Goal: Task Accomplishment & Management: Complete application form

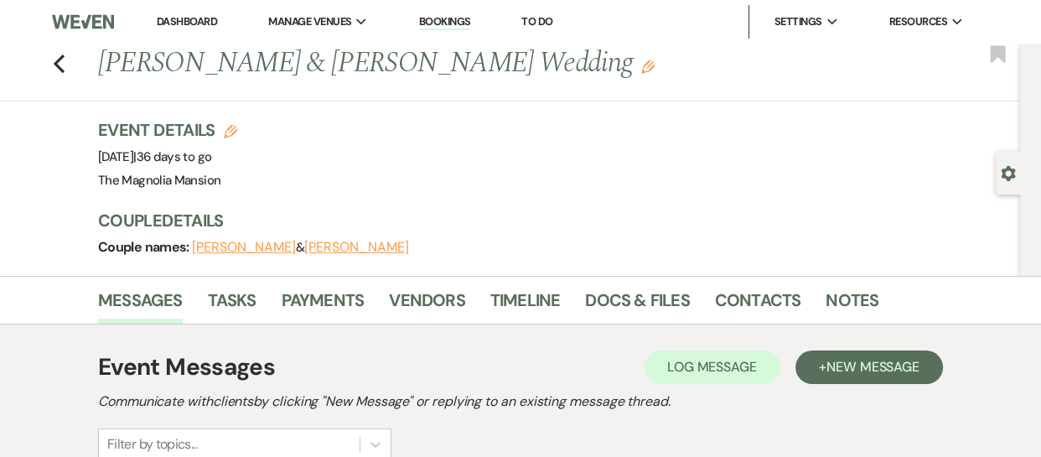
click at [446, 18] on link "Bookings" at bounding box center [445, 22] width 52 height 16
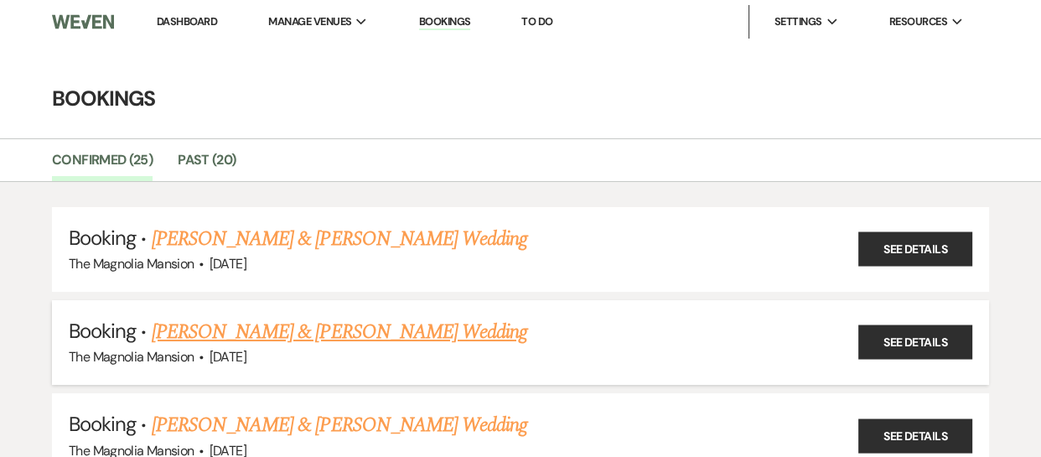
click at [223, 339] on link "[PERSON_NAME] & [PERSON_NAME] Wedding" at bounding box center [340, 332] width 376 height 30
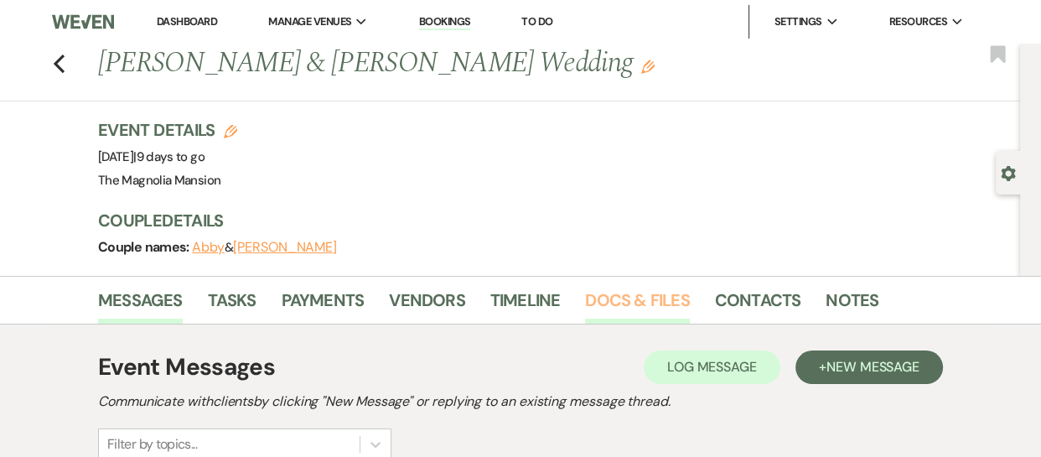
click at [631, 302] on link "Docs & Files" at bounding box center [637, 305] width 104 height 37
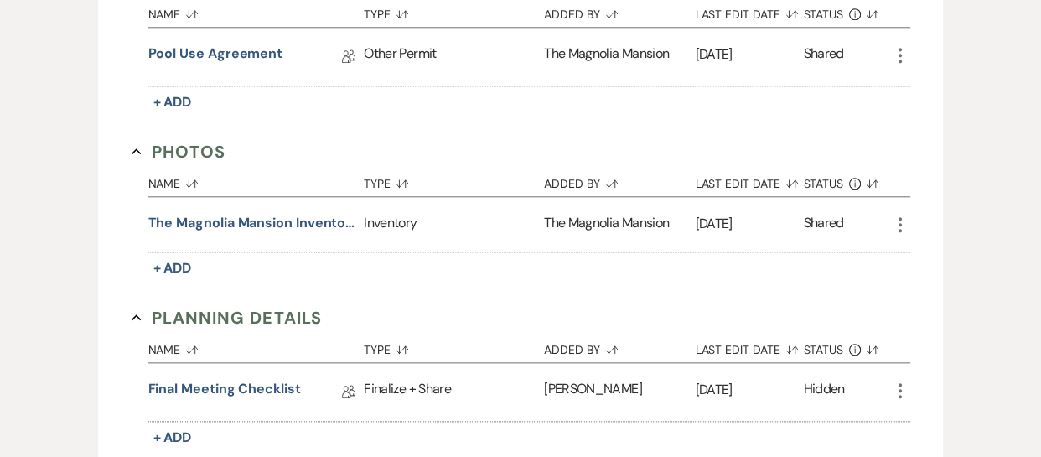
scroll to position [1714, 0]
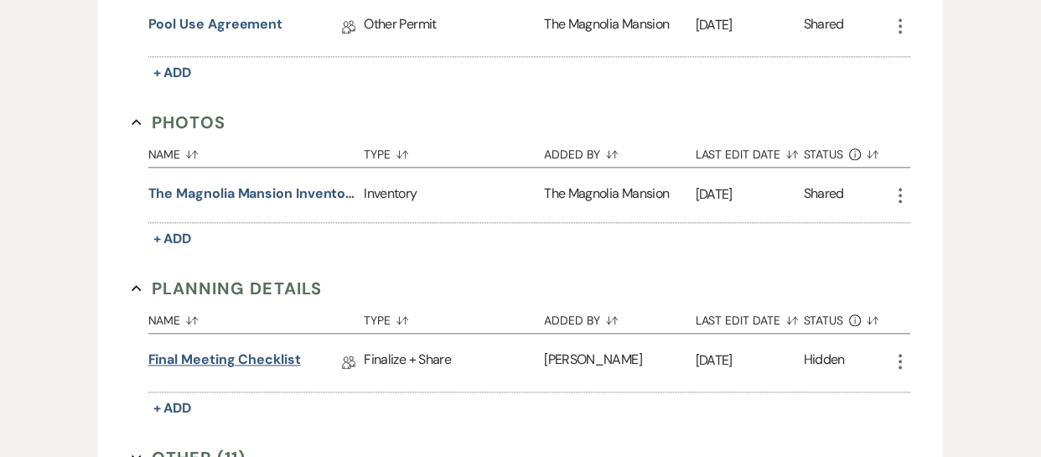
click at [203, 355] on link "Final Meeting Checklist" at bounding box center [224, 363] width 153 height 26
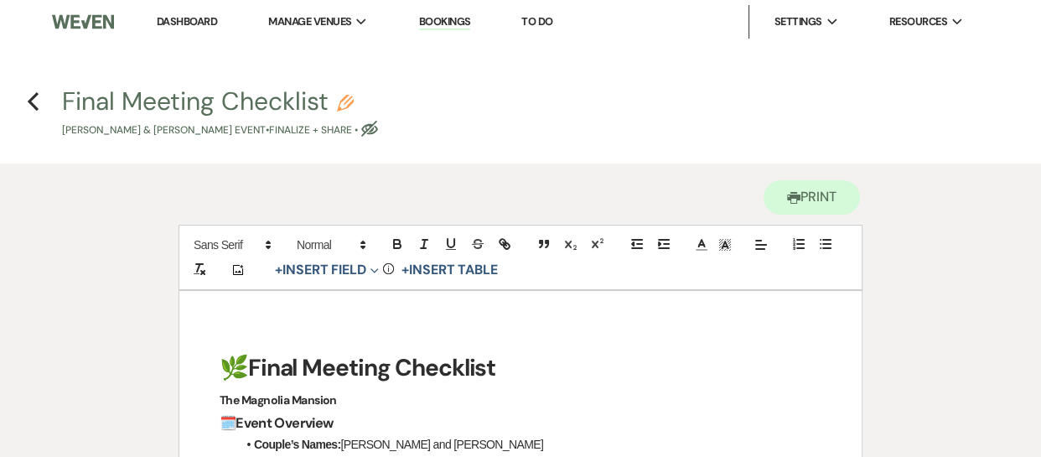
click at [446, 23] on link "Bookings" at bounding box center [445, 22] width 52 height 16
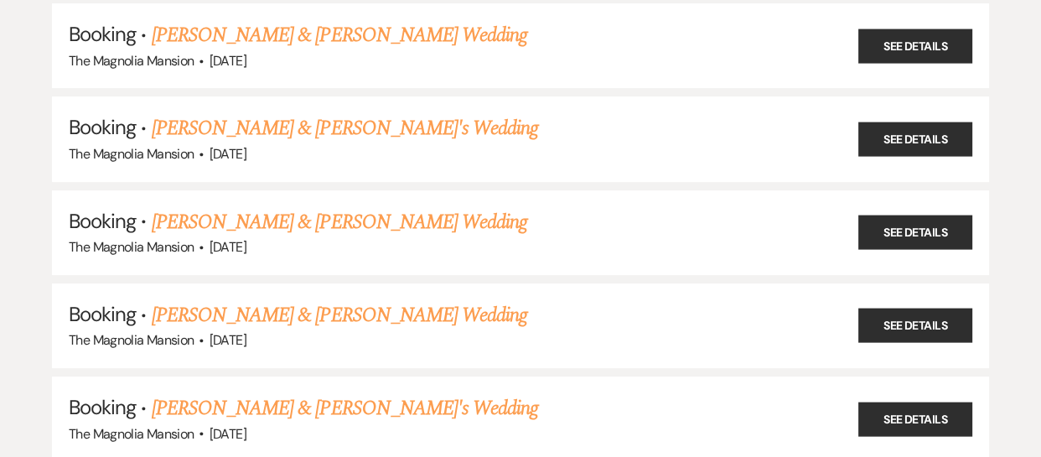
scroll to position [503, 0]
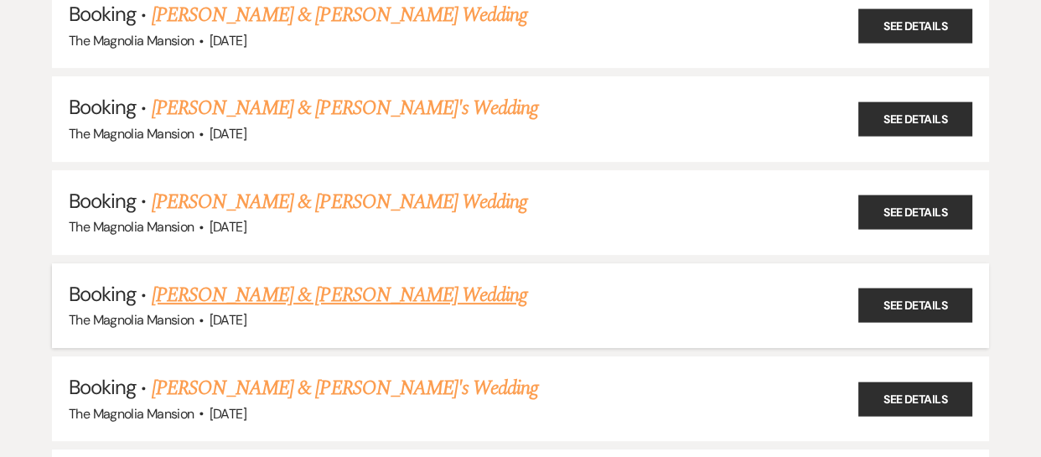
click at [434, 280] on link "[PERSON_NAME] & [PERSON_NAME] Wedding" at bounding box center [340, 295] width 376 height 30
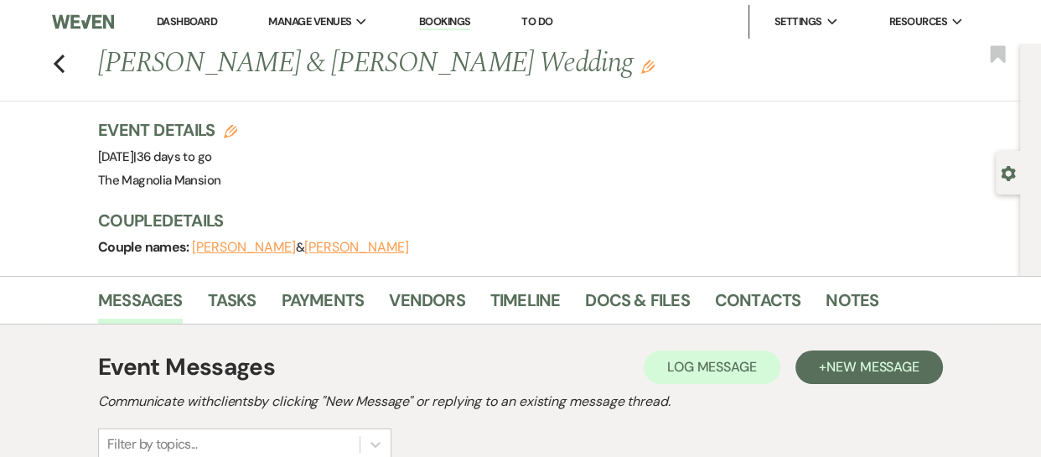
scroll to position [11, 0]
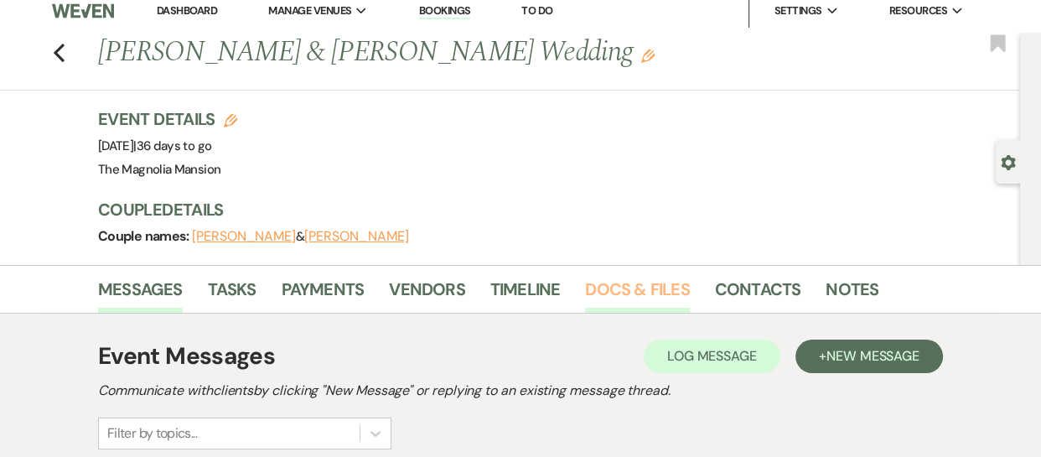
click at [627, 293] on link "Docs & Files" at bounding box center [637, 294] width 104 height 37
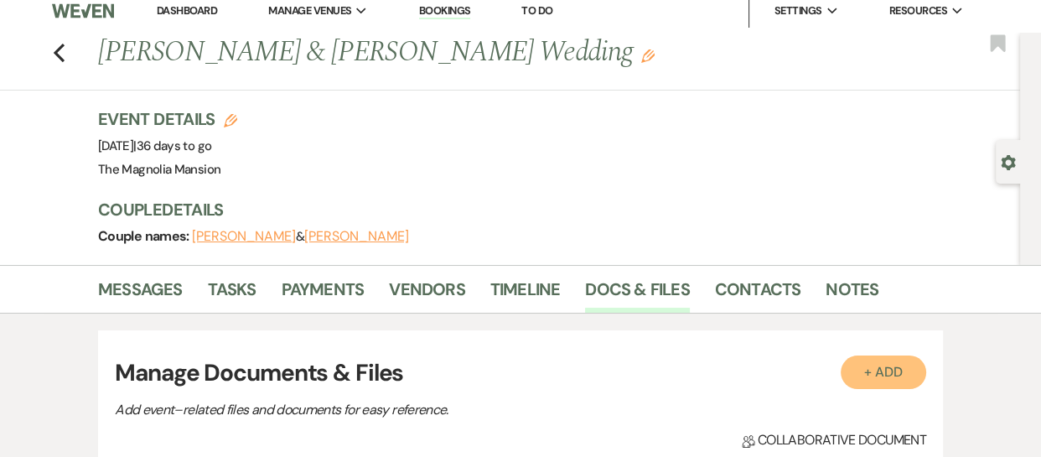
click at [868, 369] on button "+ Add" at bounding box center [884, 372] width 86 height 34
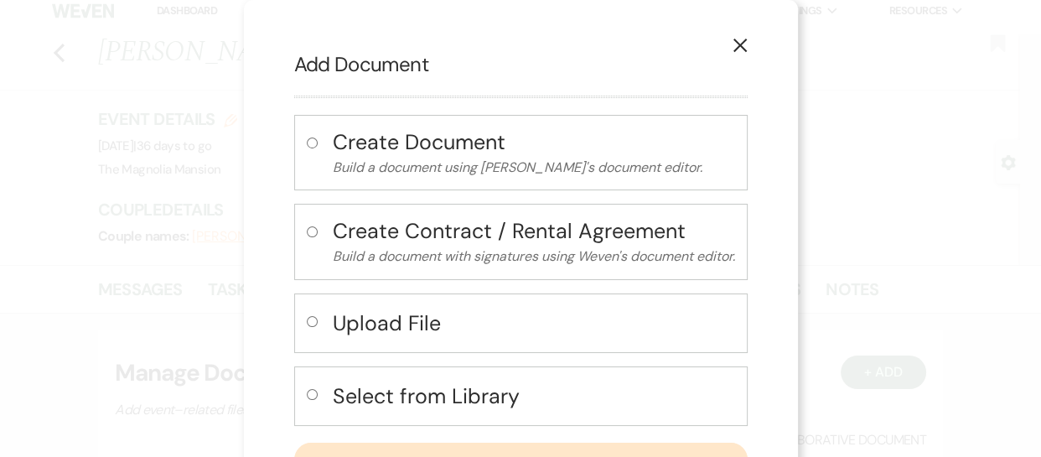
click at [463, 391] on h4 "Select from Library" at bounding box center [534, 395] width 402 height 29
radio input "true"
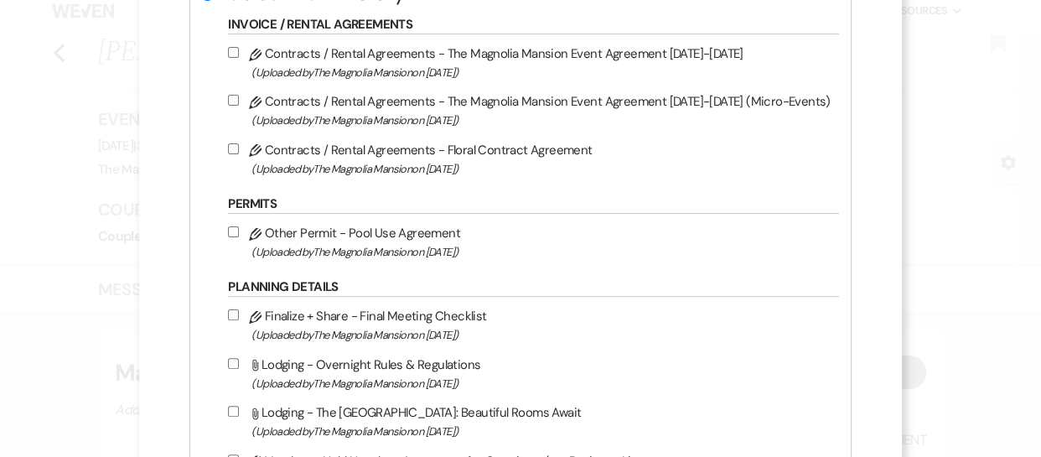
scroll to position [402, 0]
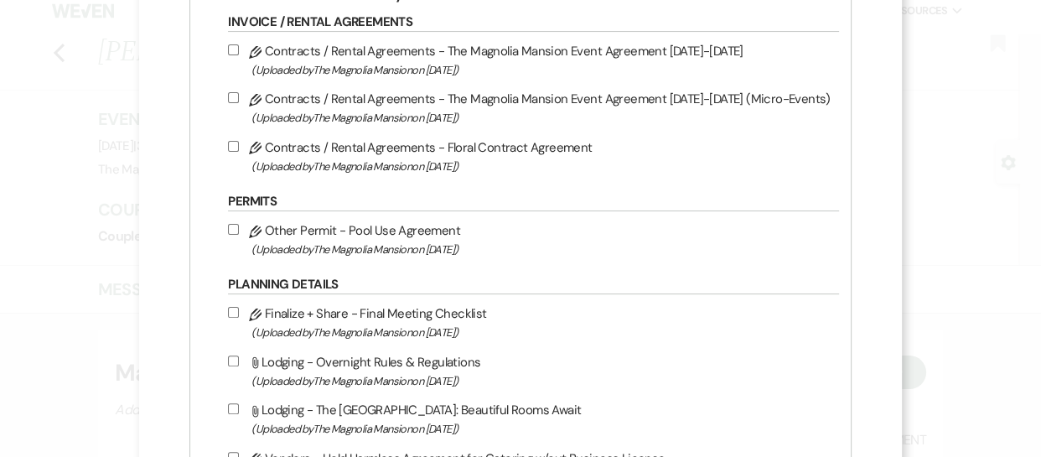
click at [239, 312] on input "Pencil Finalize + Share - Final Meeting Checklist (Uploaded by The Magnolia Man…" at bounding box center [233, 312] width 11 height 11
checkbox input "true"
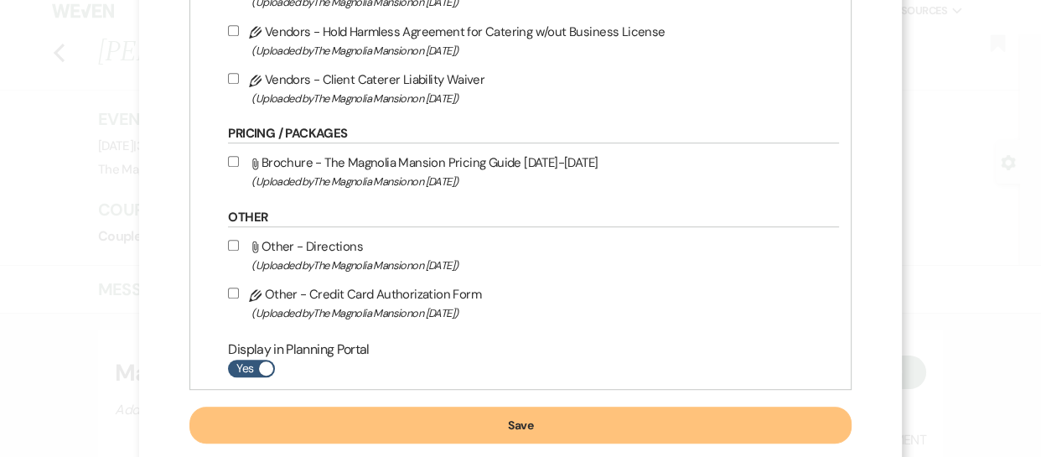
scroll to position [839, 0]
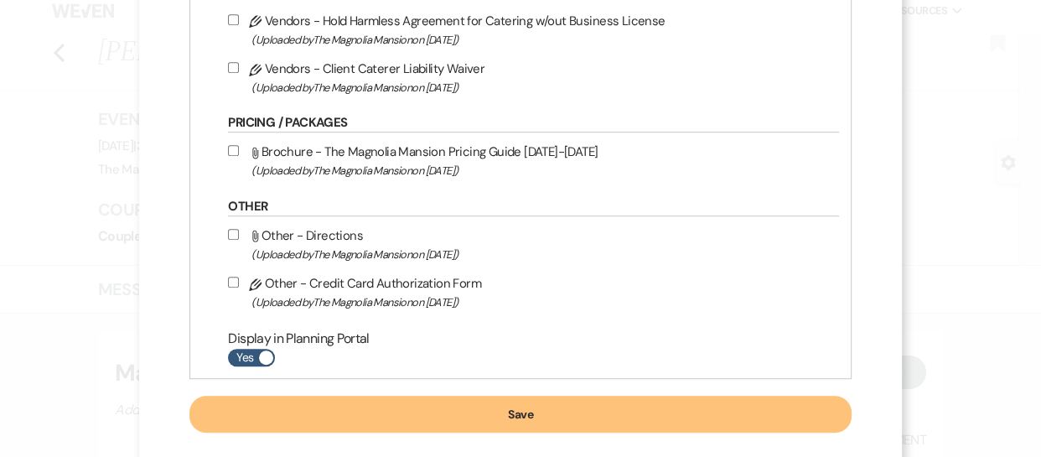
click at [273, 357] on span at bounding box center [266, 357] width 14 height 14
click at [275, 357] on input "Yes" at bounding box center [251, 358] width 47 height 18
checkbox input "false"
click at [488, 411] on button "Save" at bounding box center [519, 414] width 661 height 37
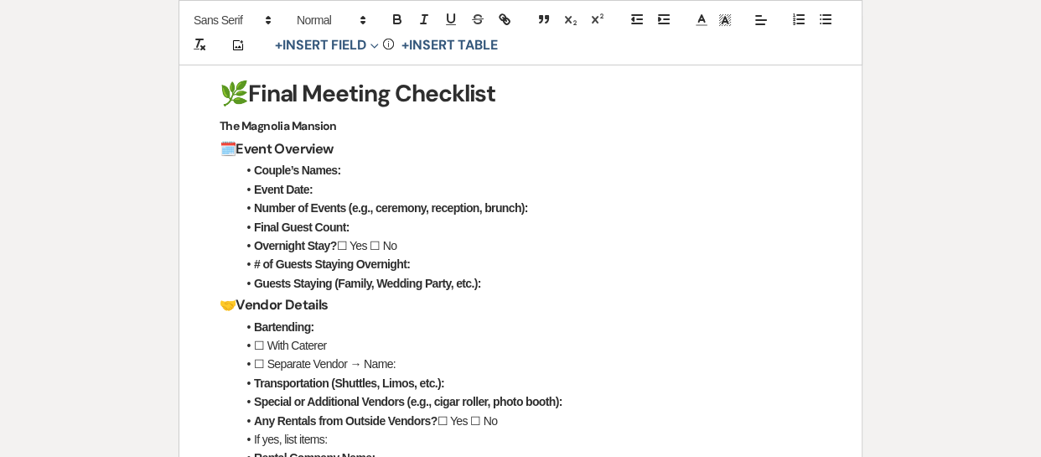
scroll to position [288, 0]
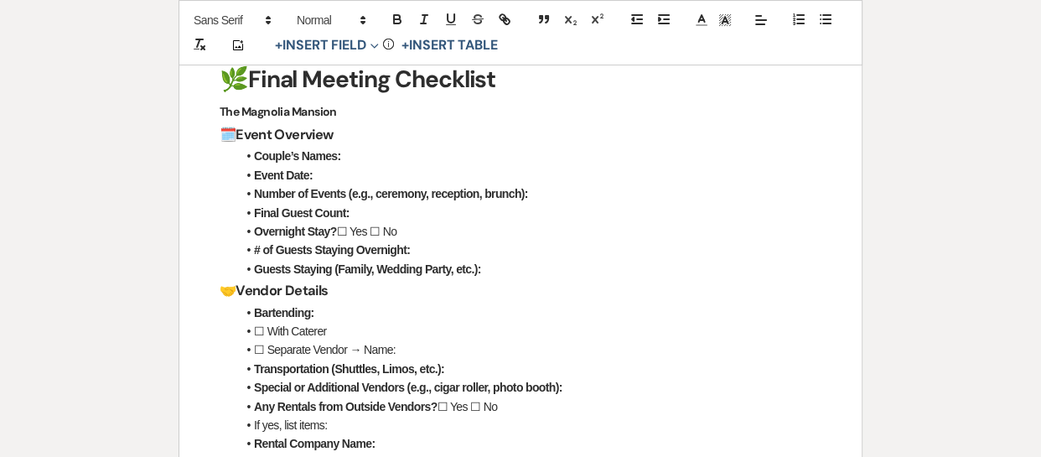
click at [355, 158] on li "Couple’s Names:" at bounding box center [528, 156] width 585 height 18
click at [348, 176] on li "Event Date:" at bounding box center [528, 175] width 585 height 18
click at [570, 194] on li "Number of Events (e.g., ceremony, reception, brunch):" at bounding box center [528, 193] width 585 height 18
click at [417, 168] on li "Event Date: [DATE]" at bounding box center [528, 175] width 585 height 18
click at [538, 192] on li "Number of Events (e.g., ceremony, reception, brunch):" at bounding box center [528, 193] width 585 height 18
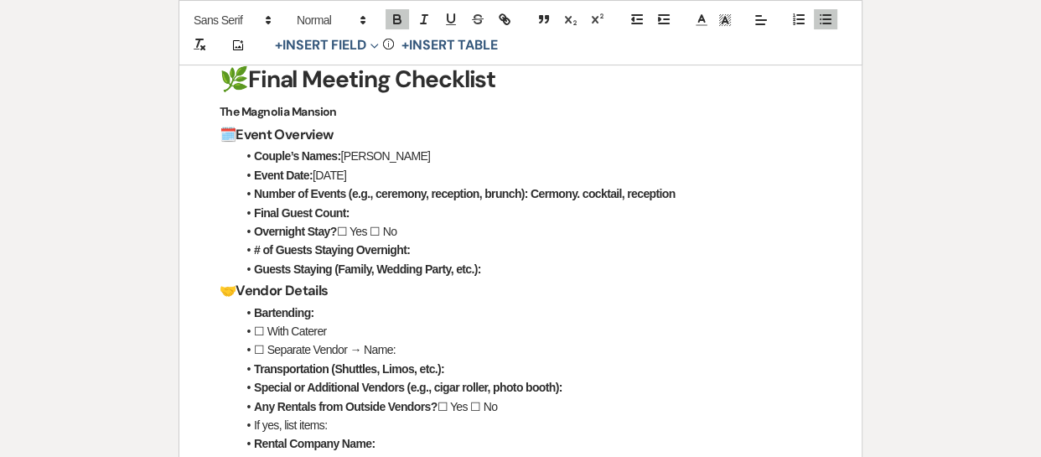
click at [359, 213] on li "Final Guest Count:" at bounding box center [528, 213] width 585 height 18
drag, startPoint x: 384, startPoint y: 231, endPoint x: 404, endPoint y: 233, distance: 20.3
click at [404, 233] on li "Overnight Stay? ☐ Yes ☐ No" at bounding box center [528, 231] width 585 height 18
click at [398, 19] on icon "button" at bounding box center [397, 21] width 7 height 4
click at [451, 19] on icon "button" at bounding box center [450, 19] width 15 height 15
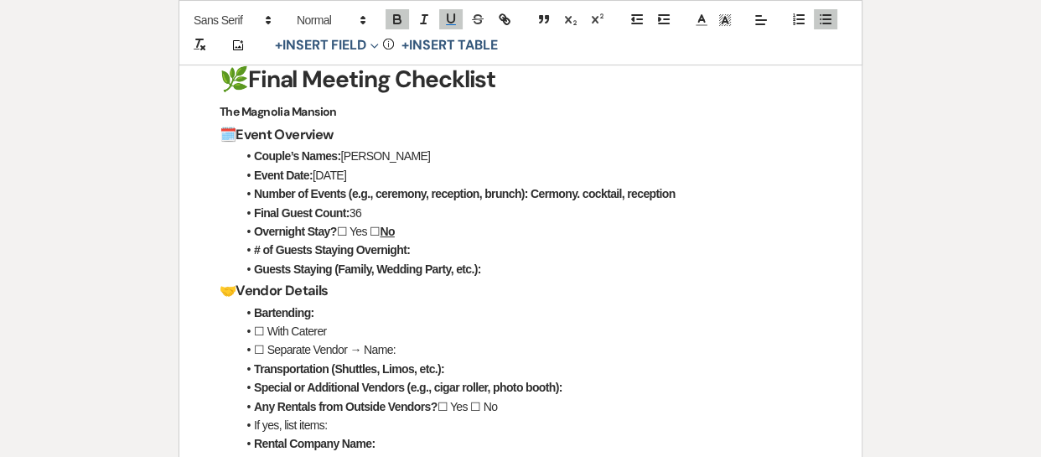
click at [492, 260] on li "Guests Staying (Family, Wedding Party, etc.):" at bounding box center [528, 269] width 585 height 18
click at [339, 297] on h3 "🤝 Vendor Details" at bounding box center [521, 290] width 602 height 24
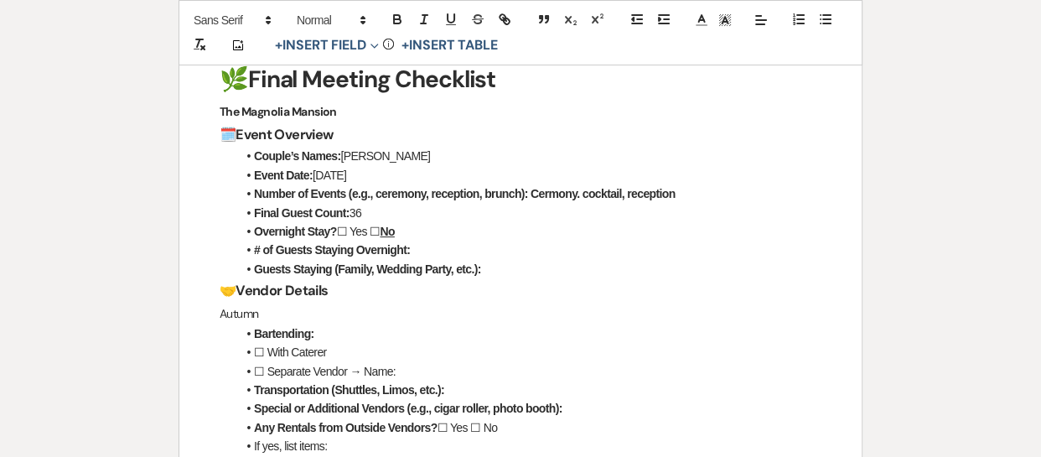
click at [327, 335] on li "Bartending:" at bounding box center [528, 333] width 585 height 18
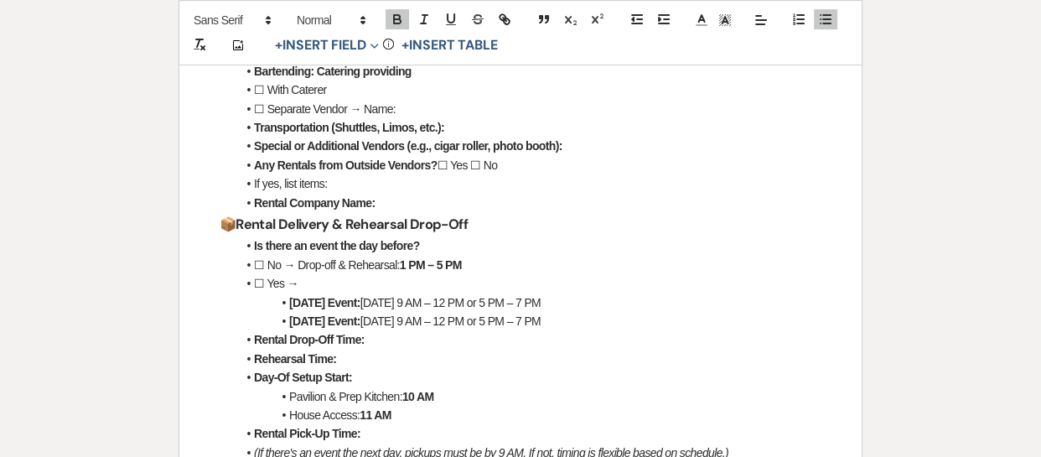
scroll to position [555, 0]
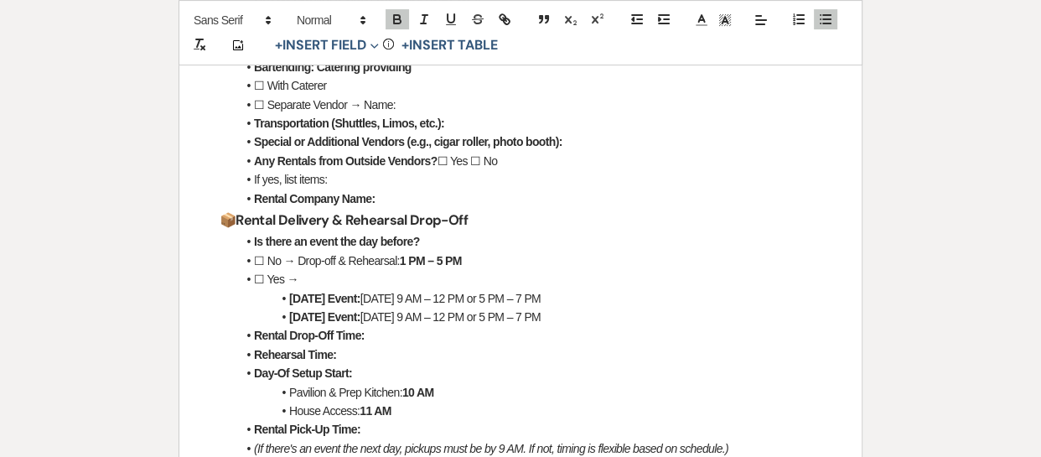
click at [571, 152] on li "Any Rentals from Outside Vendors? ☐ Yes ☐ No" at bounding box center [528, 161] width 585 height 18
click at [567, 146] on li "Special or Additional Vendors (e.g., cigar roller, photo booth):" at bounding box center [528, 141] width 585 height 18
click at [502, 162] on li "Any Rentals from Outside Vendors? ☐ Yes ☐ No" at bounding box center [528, 161] width 585 height 18
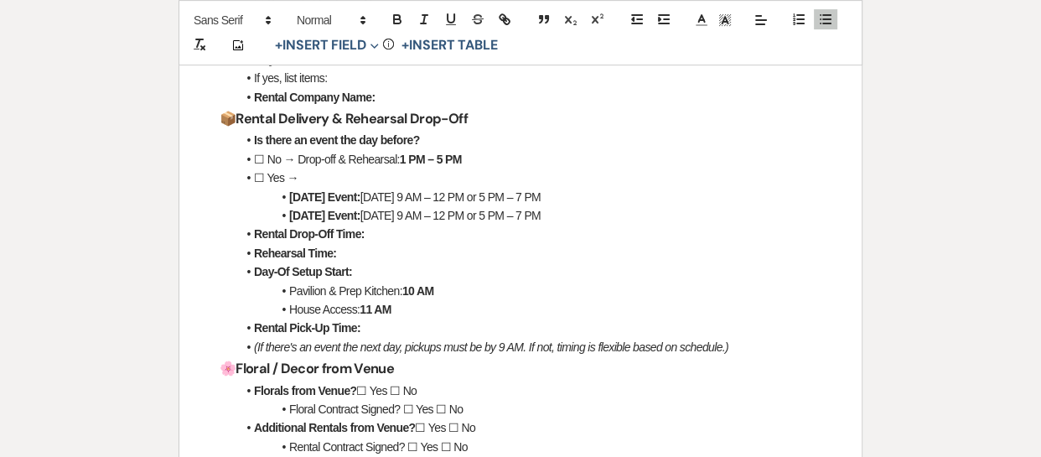
scroll to position [661, 0]
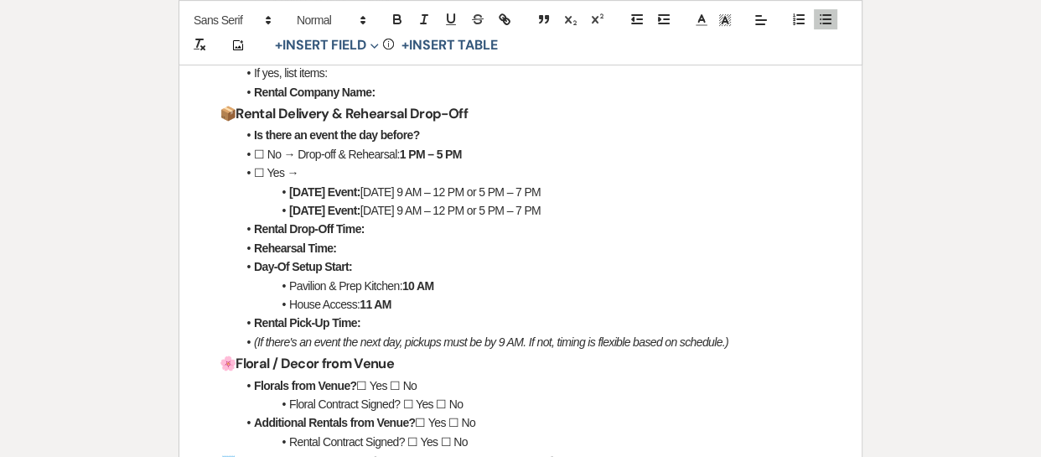
click at [490, 152] on li "☐ No → Drop-off & Rehearsal: 1 PM – 5 PM" at bounding box center [528, 154] width 585 height 18
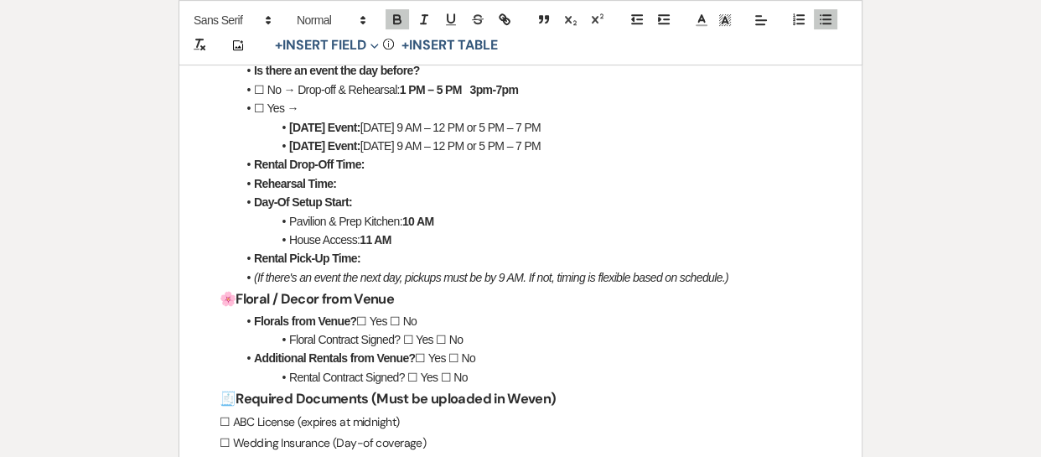
scroll to position [730, 0]
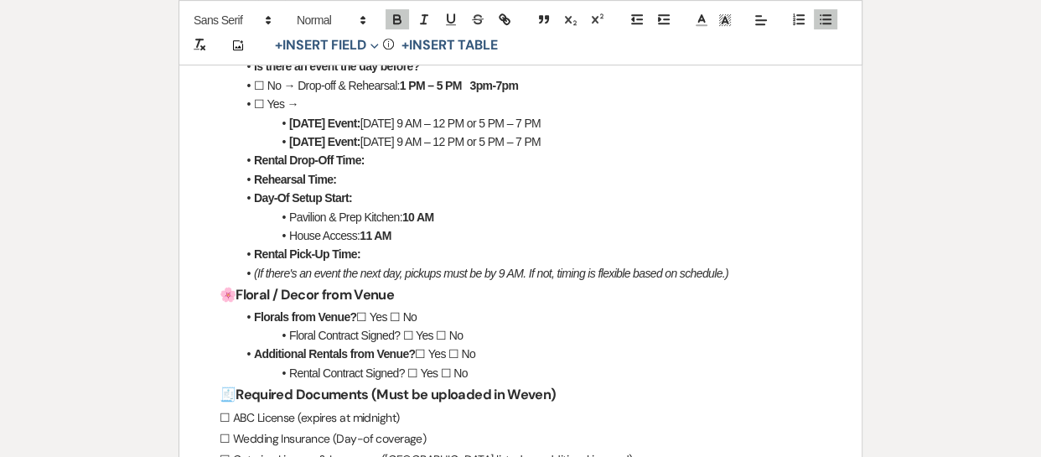
drag, startPoint x: 391, startPoint y: 315, endPoint x: 417, endPoint y: 316, distance: 26.0
click at [417, 316] on li "Florals from Venue? ☐ Yes ☐ No" at bounding box center [528, 317] width 585 height 18
drag, startPoint x: 417, startPoint y: 316, endPoint x: 403, endPoint y: 315, distance: 13.4
click at [403, 315] on li "Florals from Venue? ☐ Yes ☐ No" at bounding box center [528, 317] width 585 height 18
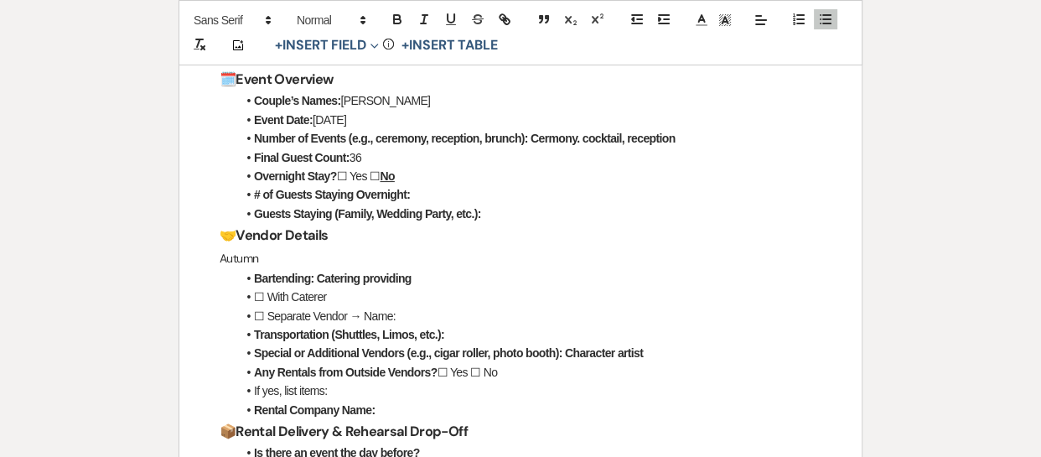
scroll to position [348, 0]
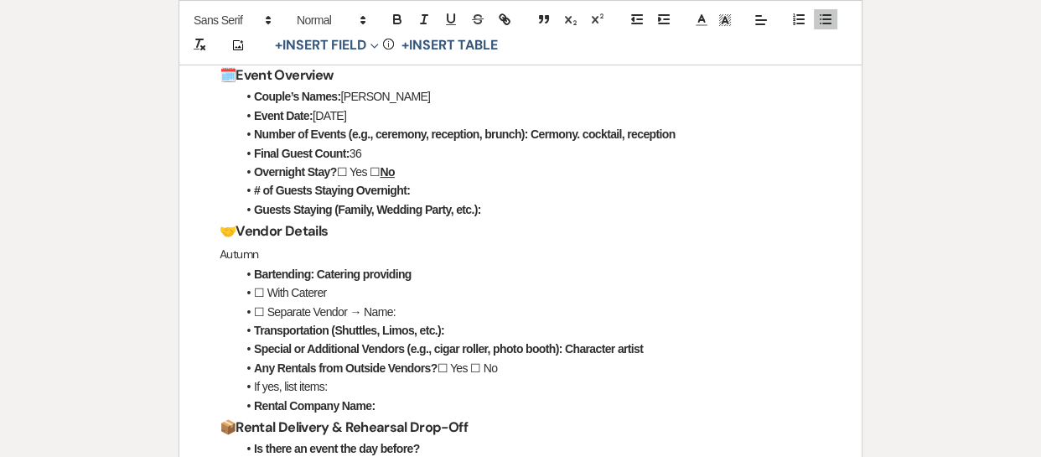
click at [468, 95] on li "Couple’s Names: [PERSON_NAME]" at bounding box center [528, 96] width 585 height 18
click at [545, 132] on strong "Number of Events (e.g., ceremony, reception, brunch): Cermony. cocktail, recept…" at bounding box center [464, 133] width 421 height 13
click at [417, 168] on li "Overnight Stay? ☐ Yes ☐ No" at bounding box center [528, 172] width 585 height 18
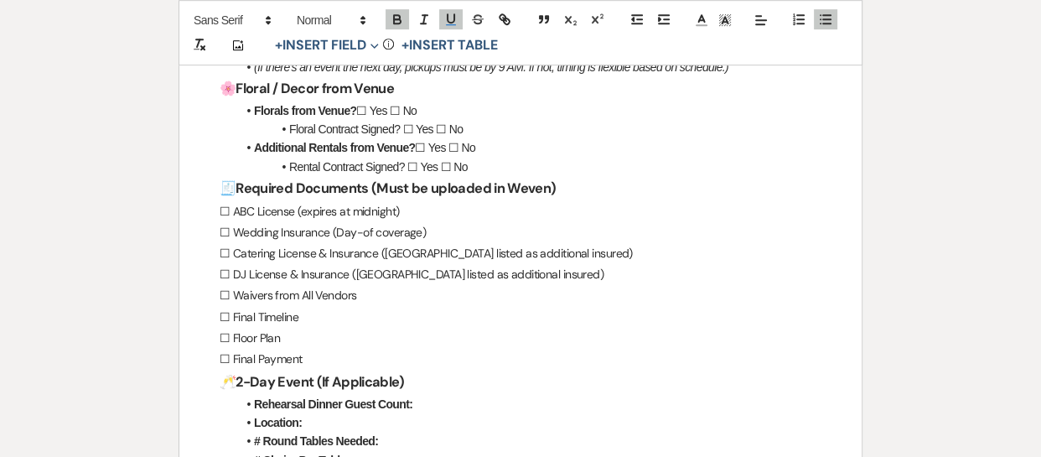
scroll to position [941, 0]
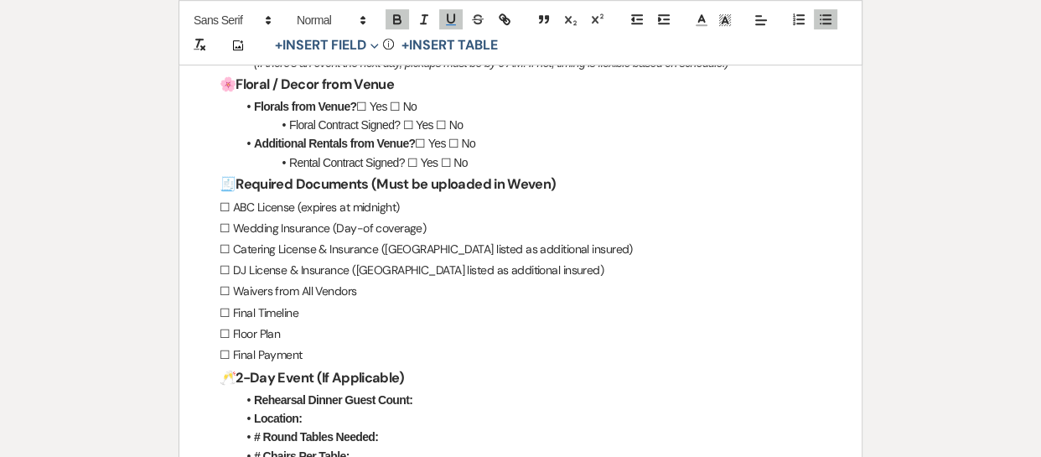
drag, startPoint x: 402, startPoint y: 98, endPoint x: 436, endPoint y: 105, distance: 35.0
click at [436, 105] on li "Florals from Venue? ☐ Yes ☐ No" at bounding box center [528, 106] width 585 height 18
click at [394, 17] on icon "button" at bounding box center [397, 17] width 6 height 4
click at [449, 16] on icon "button" at bounding box center [450, 19] width 15 height 15
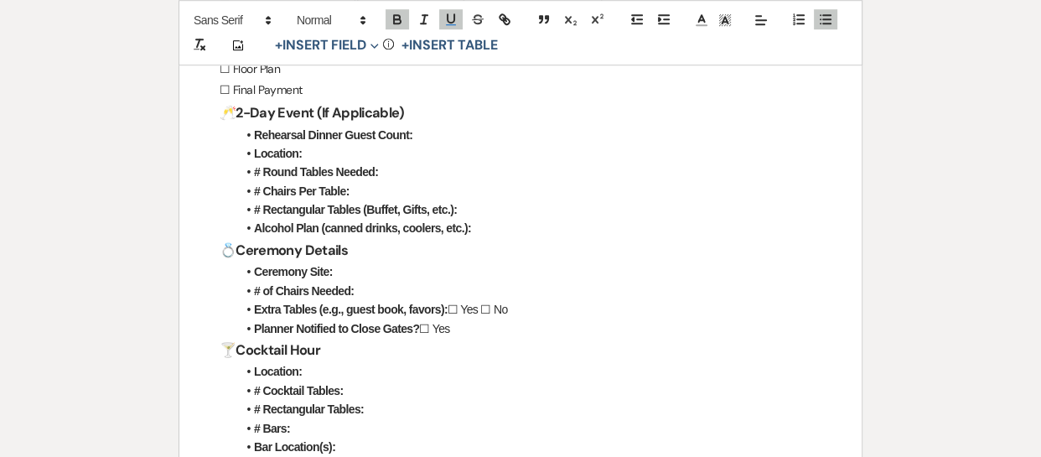
scroll to position [1215, 0]
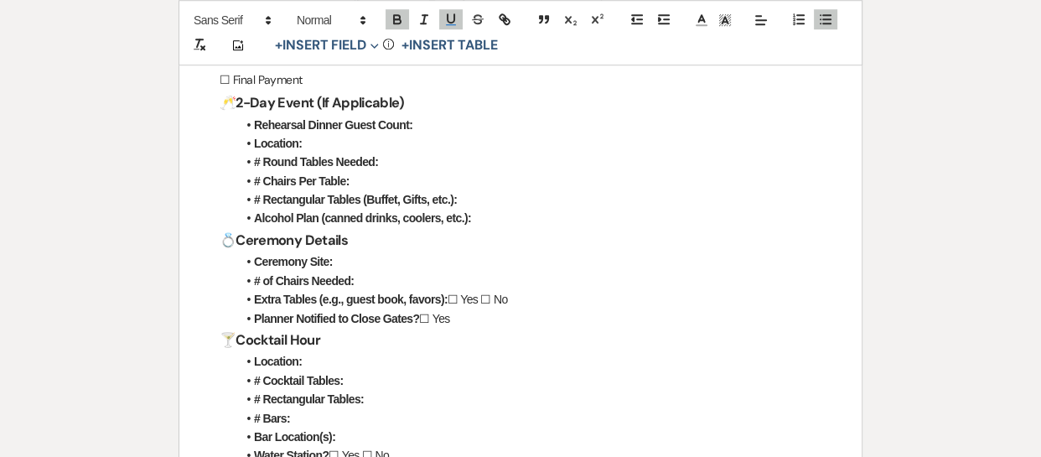
click at [333, 264] on li "Ceremony Site:" at bounding box center [528, 261] width 585 height 18
click at [376, 282] on li "# of Chairs Needed:" at bounding box center [528, 281] width 585 height 18
drag, startPoint x: 460, startPoint y: 294, endPoint x: 478, endPoint y: 300, distance: 18.6
click at [478, 300] on li "Extra Tables (e.g., guest book, favors): ☐ Yes ☐ No" at bounding box center [528, 299] width 585 height 18
click at [403, 23] on icon "button" at bounding box center [397, 19] width 15 height 15
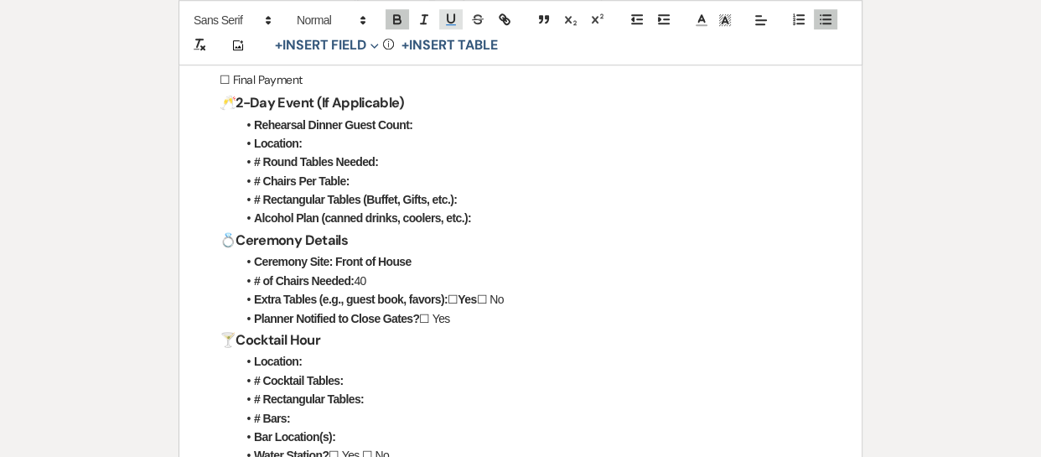
click at [446, 19] on icon "button" at bounding box center [450, 19] width 15 height 15
click at [516, 294] on li "Extra Tables (e.g., guest book, favors): ☐ Yes ☐ No" at bounding box center [528, 299] width 585 height 18
click at [434, 320] on li "Planner Notified to Close Gates? ☐ Yes" at bounding box center [528, 318] width 585 height 18
drag, startPoint x: 485, startPoint y: 321, endPoint x: 431, endPoint y: 314, distance: 54.2
click at [431, 314] on li "Planner Notified to Close Gates? ☐ Yes" at bounding box center [528, 318] width 585 height 18
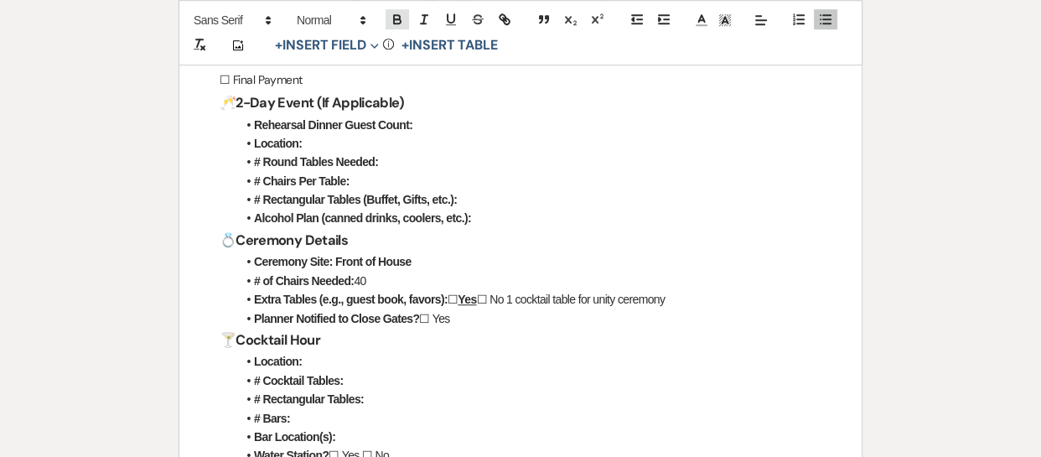
click at [395, 13] on icon "button" at bounding box center [397, 19] width 15 height 15
click at [448, 15] on icon "button" at bounding box center [450, 19] width 15 height 15
click at [431, 356] on li "Location:" at bounding box center [528, 361] width 585 height 18
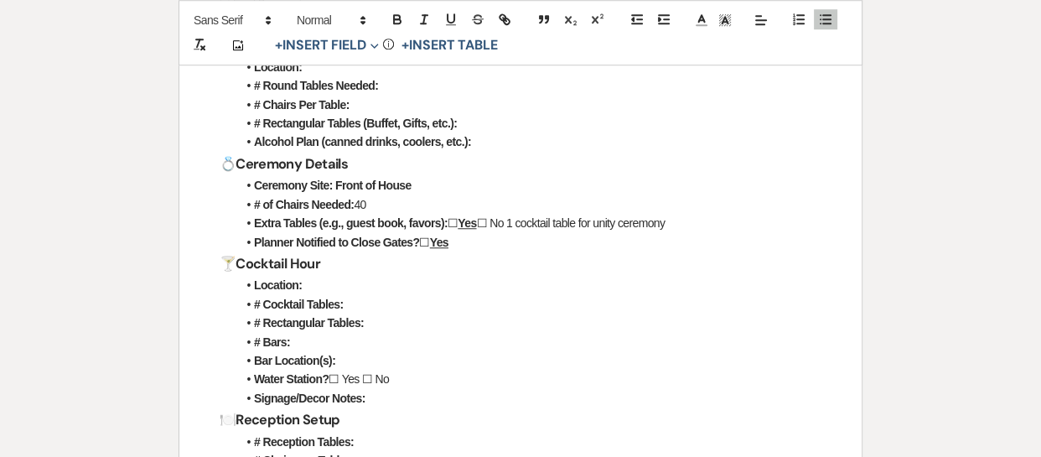
scroll to position [1297, 0]
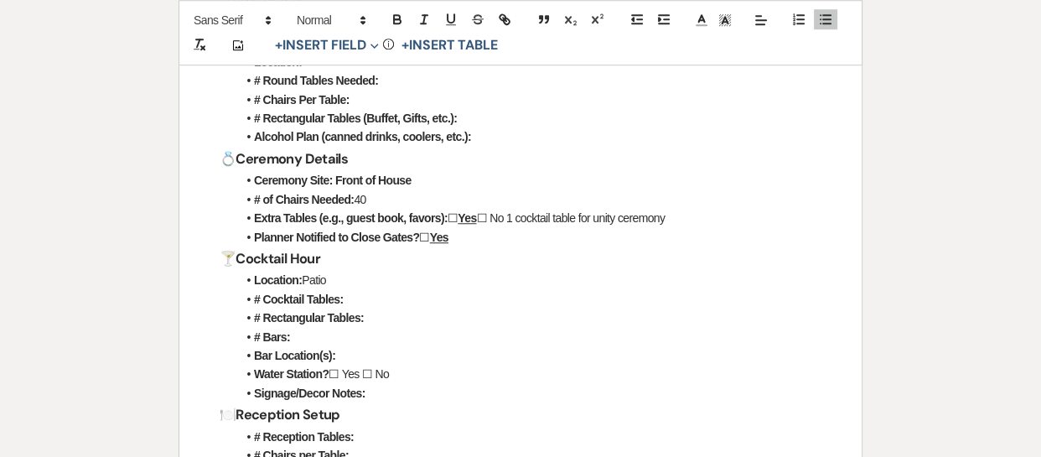
click at [366, 300] on li "# Cocktail Tables:" at bounding box center [528, 299] width 585 height 18
click at [385, 310] on li "# Rectangular Tables:" at bounding box center [528, 317] width 585 height 18
drag, startPoint x: 373, startPoint y: 372, endPoint x: 391, endPoint y: 372, distance: 18.4
click at [391, 372] on li "Water Station? ☐ Yes ☐ No" at bounding box center [528, 374] width 585 height 18
click at [394, 22] on icon "button" at bounding box center [397, 21] width 7 height 4
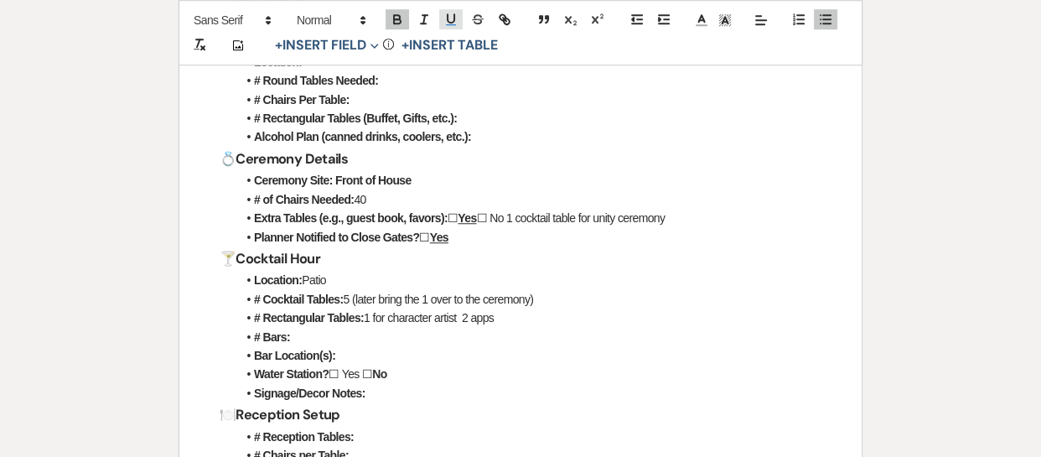
click at [452, 18] on icon "button" at bounding box center [450, 19] width 15 height 15
click at [381, 395] on li "Signage/Decor Notes:" at bounding box center [528, 393] width 585 height 18
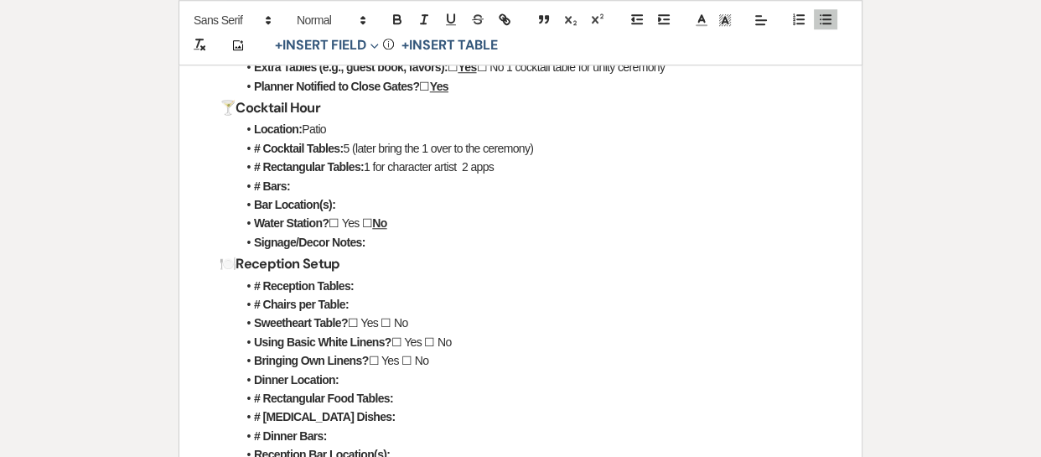
scroll to position [1452, 0]
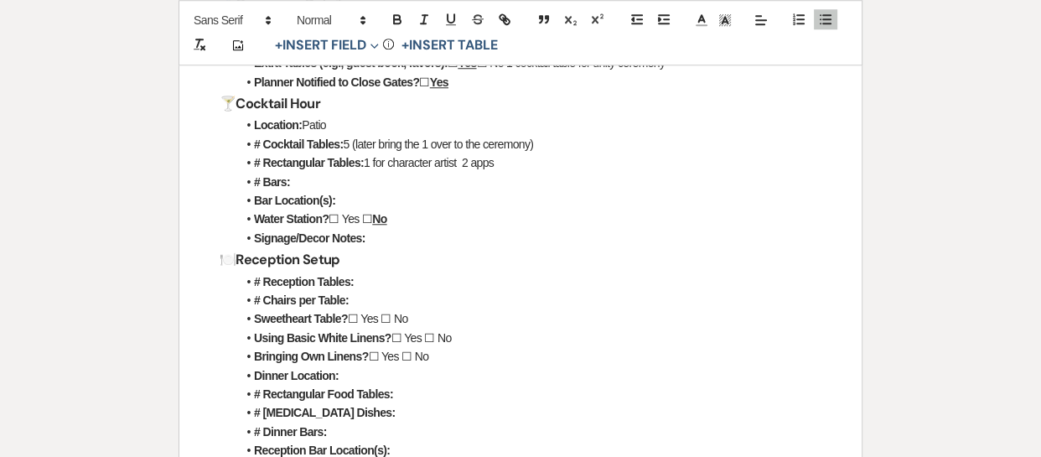
click at [385, 281] on li "# Reception Tables:" at bounding box center [528, 281] width 585 height 18
click at [413, 280] on li "# Reception Tables: 1 long table of rec tables" at bounding box center [528, 281] width 585 height 18
click at [523, 281] on li "# Reception Tables: 1 long table made of rec tables" at bounding box center [528, 281] width 585 height 18
click at [453, 279] on li "# Reception Tables: 1 long table made of rec tables" at bounding box center [528, 281] width 585 height 18
click at [536, 291] on li "# Chairs per Table:" at bounding box center [528, 300] width 585 height 18
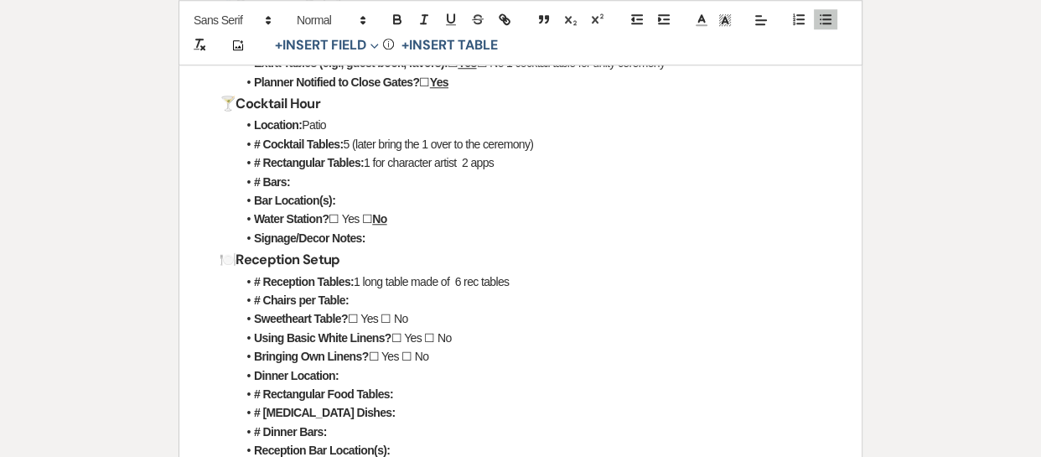
click at [524, 287] on li "# Reception Tables: 1 long table made of 6 rec tables" at bounding box center [528, 281] width 585 height 18
click at [391, 301] on li "# Chairs per Table:" at bounding box center [528, 300] width 585 height 18
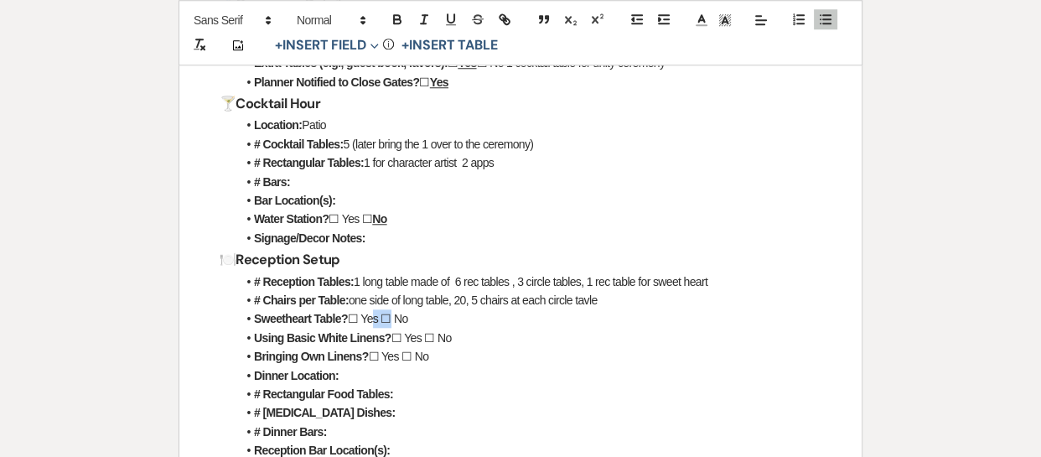
drag, startPoint x: 366, startPoint y: 316, endPoint x: 386, endPoint y: 314, distance: 19.4
click at [386, 314] on li "Sweetheart Table? ☐ Yes ☐ No" at bounding box center [528, 318] width 585 height 18
drag, startPoint x: 364, startPoint y: 318, endPoint x: 381, endPoint y: 318, distance: 17.6
click at [381, 318] on li "Sweetheart Table? ☐ Yes ☐ No" at bounding box center [528, 318] width 585 height 18
click at [392, 12] on icon "button" at bounding box center [397, 19] width 15 height 15
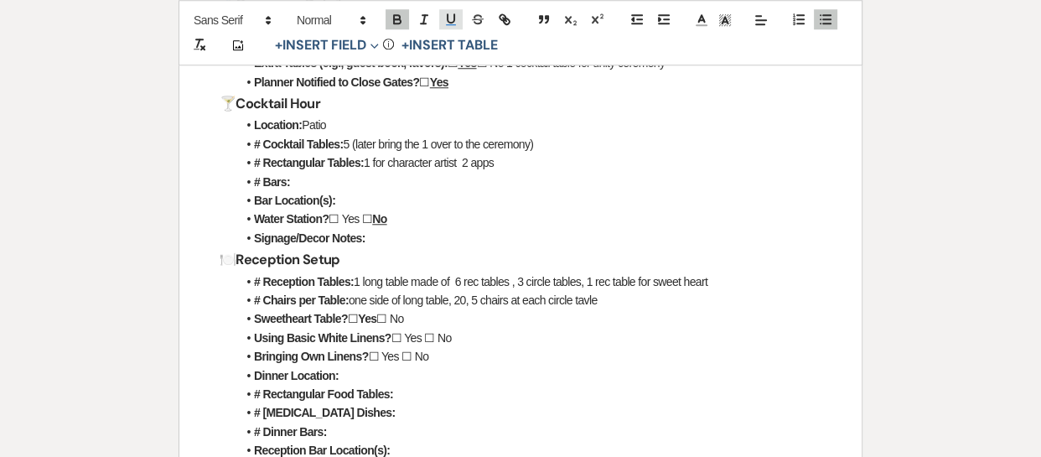
click at [439, 14] on button "button" at bounding box center [450, 19] width 23 height 20
click at [416, 307] on li "# Chairs per Table: one side of long table, 20, 5 chairs at each circle tavle" at bounding box center [528, 300] width 585 height 18
click at [413, 312] on li "Sweetheart Table? ☐ Yes ☐ No" at bounding box center [528, 318] width 585 height 18
drag, startPoint x: 405, startPoint y: 338, endPoint x: 421, endPoint y: 343, distance: 16.7
click at [421, 343] on li "Using Basic White Linens? ☐ Yes ☐ No" at bounding box center [528, 338] width 585 height 18
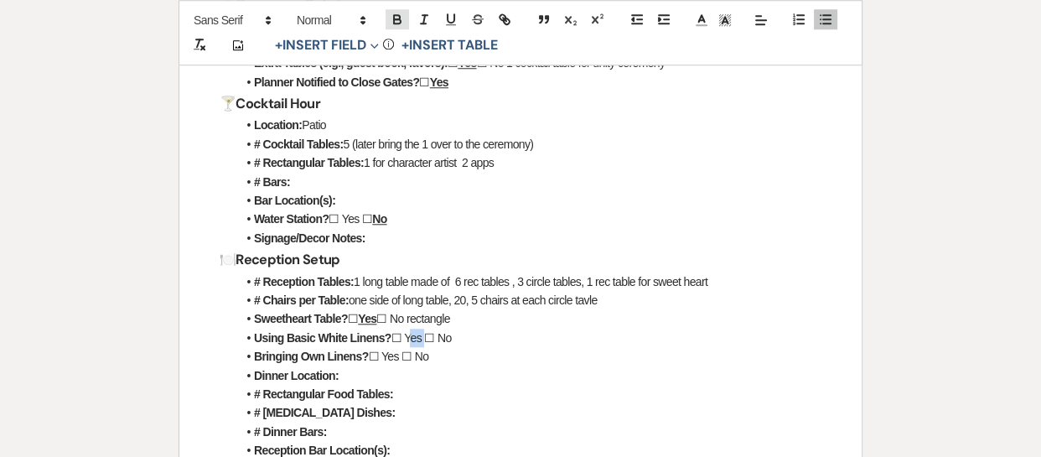
click at [404, 12] on icon "button" at bounding box center [397, 19] width 15 height 15
click at [454, 17] on icon "button" at bounding box center [451, 18] width 7 height 8
click at [376, 373] on li "Dinner Location:" at bounding box center [528, 375] width 585 height 18
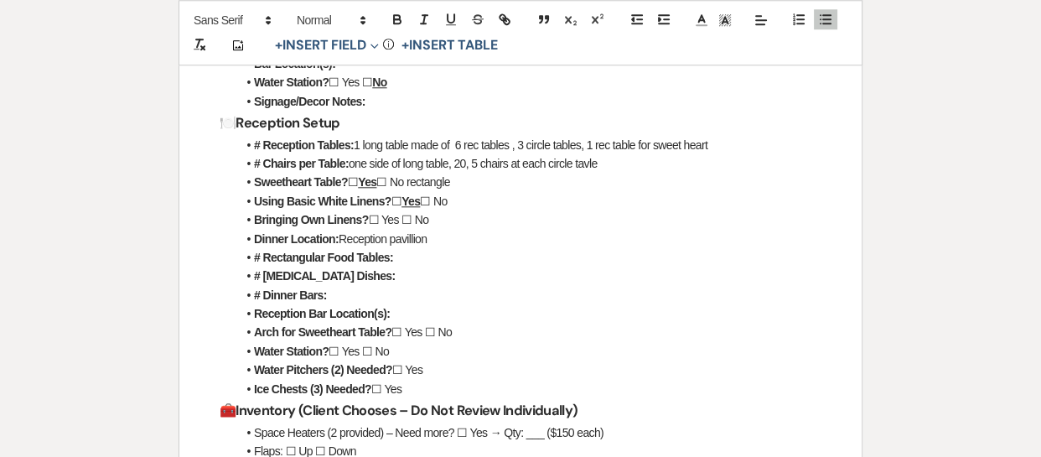
scroll to position [1599, 0]
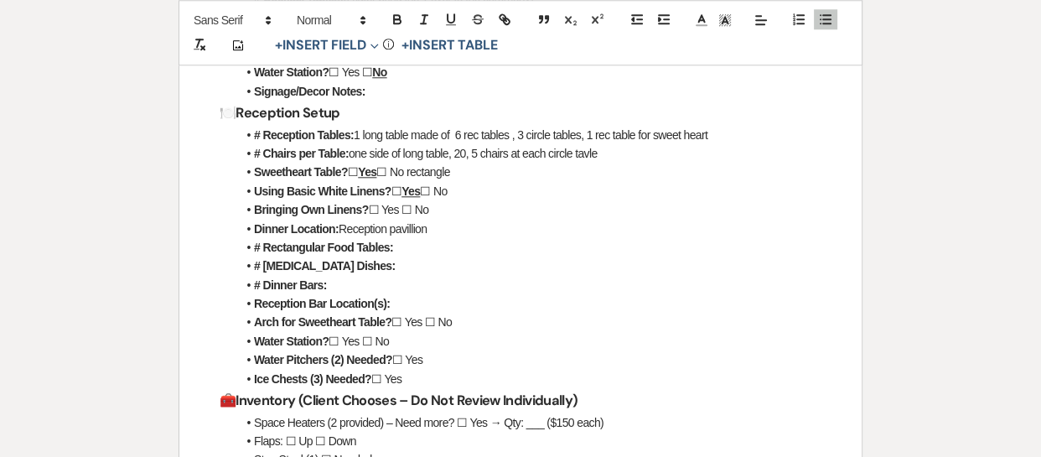
click at [397, 249] on li "# Rectangular Food Tables:" at bounding box center [528, 247] width 585 height 18
click at [374, 267] on li "# [MEDICAL_DATA] Dishes:" at bounding box center [528, 266] width 585 height 18
click at [346, 280] on li "# Dinner Bars:" at bounding box center [528, 285] width 585 height 18
drag, startPoint x: 406, startPoint y: 318, endPoint x: 425, endPoint y: 320, distance: 19.4
click at [425, 320] on li "Arch for Sweetheart Table? ☐ Yes ☐ No" at bounding box center [528, 322] width 585 height 18
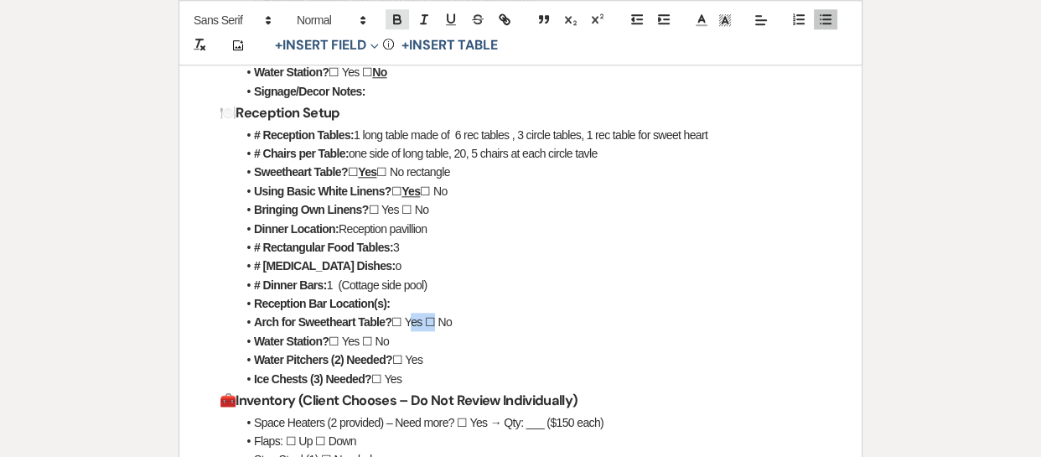
click at [397, 18] on icon "button" at bounding box center [397, 19] width 15 height 15
click at [450, 17] on icon "button" at bounding box center [450, 19] width 15 height 15
click at [484, 320] on li "Arch for Sweetheart Table? ☐ Yes ☐ No" at bounding box center [528, 322] width 585 height 18
drag, startPoint x: 376, startPoint y: 339, endPoint x: 394, endPoint y: 339, distance: 17.6
click at [394, 339] on li "Water Station? ☐ Yes ☐ No" at bounding box center [528, 341] width 585 height 18
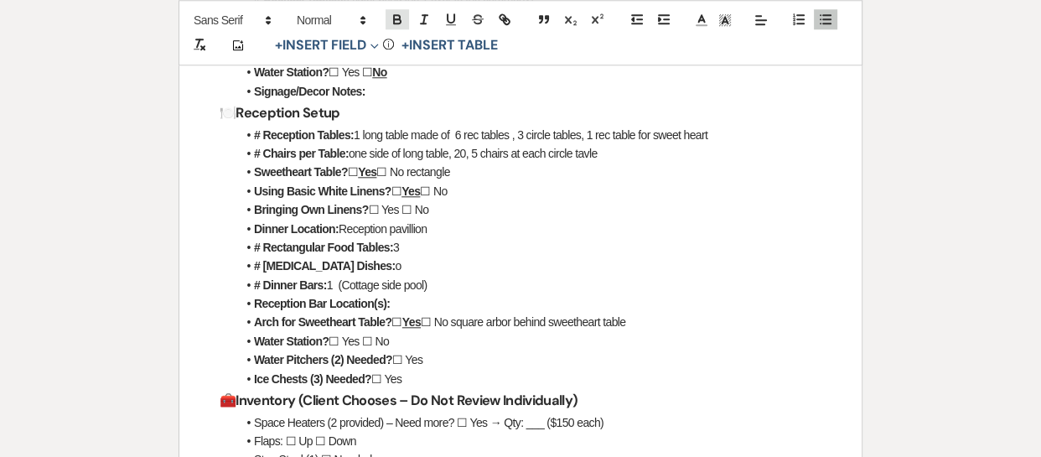
click at [394, 19] on icon "button" at bounding box center [397, 21] width 7 height 4
click at [442, 19] on button "button" at bounding box center [450, 19] width 23 height 20
click at [427, 362] on li "Water Pitchers (2) Needed? ☐ Yes" at bounding box center [528, 359] width 585 height 18
drag, startPoint x: 386, startPoint y: 372, endPoint x: 405, endPoint y: 376, distance: 18.9
click at [405, 376] on li "Ice Chests (3) Needed? ☐ Yes" at bounding box center [528, 379] width 585 height 18
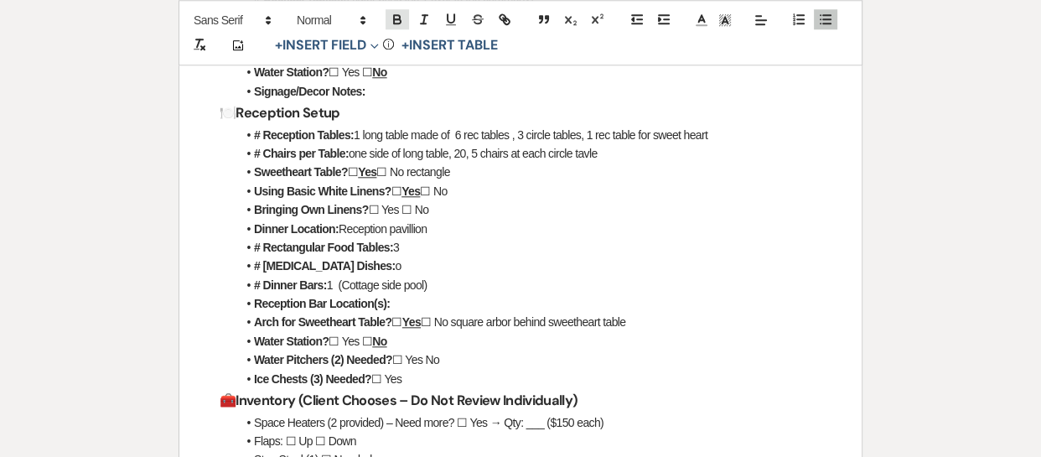
click at [399, 19] on icon "button" at bounding box center [397, 21] width 7 height 4
click at [453, 21] on icon "button" at bounding box center [451, 18] width 7 height 8
click at [501, 374] on li "Ice Chests (3) Needed? ☐ Yes" at bounding box center [528, 379] width 585 height 18
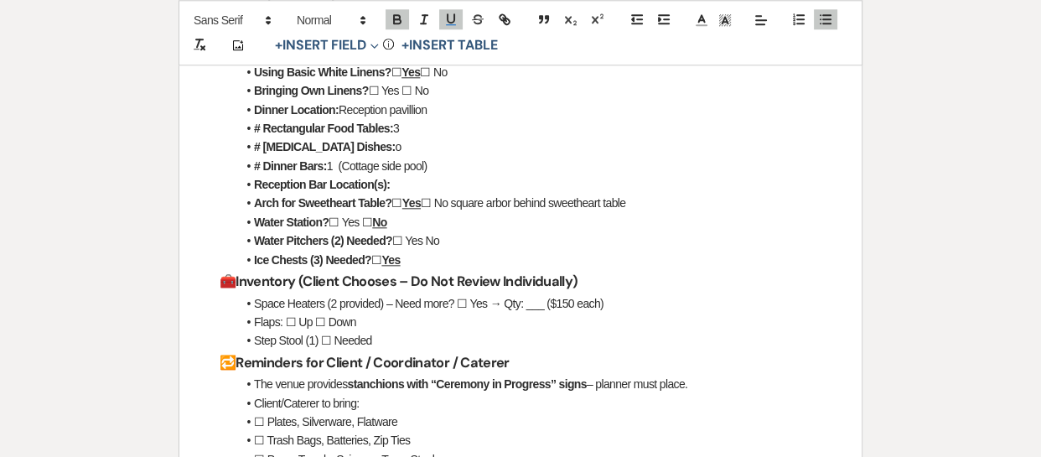
scroll to position [1727, 0]
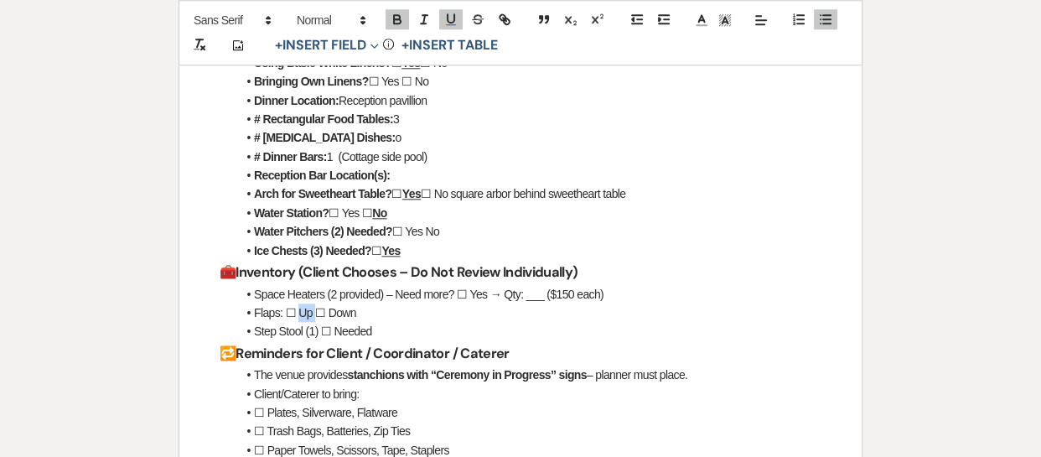
drag, startPoint x: 297, startPoint y: 310, endPoint x: 315, endPoint y: 314, distance: 18.9
click at [315, 314] on li "Flaps: ☐ Up ☐ Down" at bounding box center [528, 312] width 585 height 18
click at [394, 19] on icon "button" at bounding box center [397, 21] width 7 height 4
click at [458, 22] on button "button" at bounding box center [450, 19] width 23 height 20
click at [436, 408] on li "☐ Plates, Silverware, Flatware" at bounding box center [528, 412] width 585 height 18
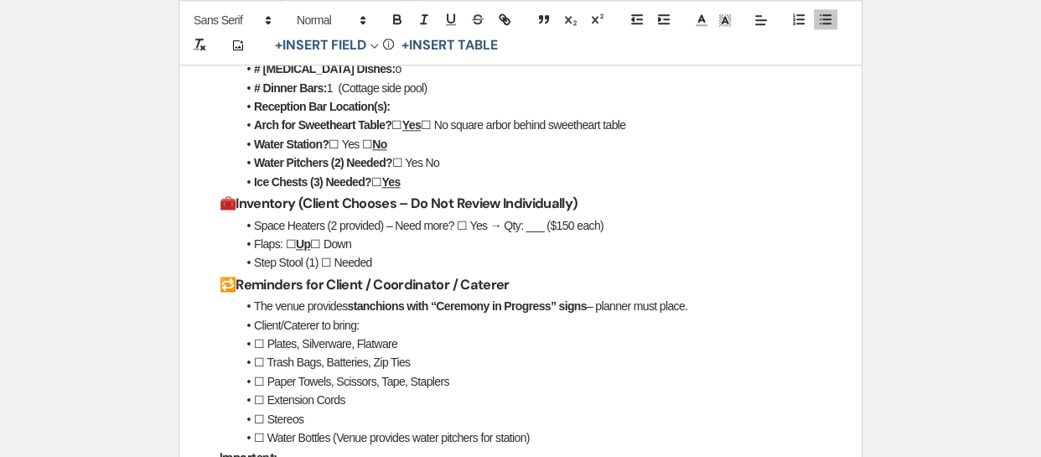
scroll to position [1704, 0]
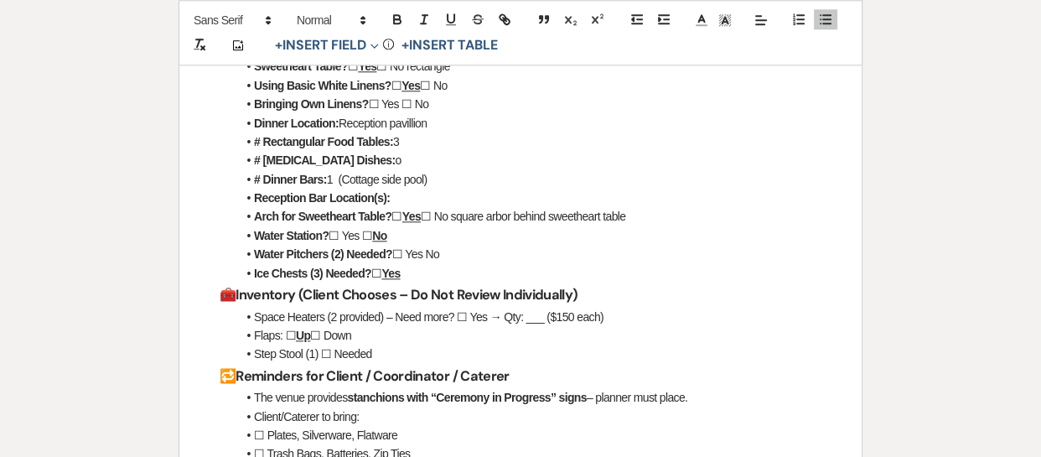
click at [433, 269] on li "Ice Chests (3) Needed? ☐ Yes" at bounding box center [528, 273] width 585 height 18
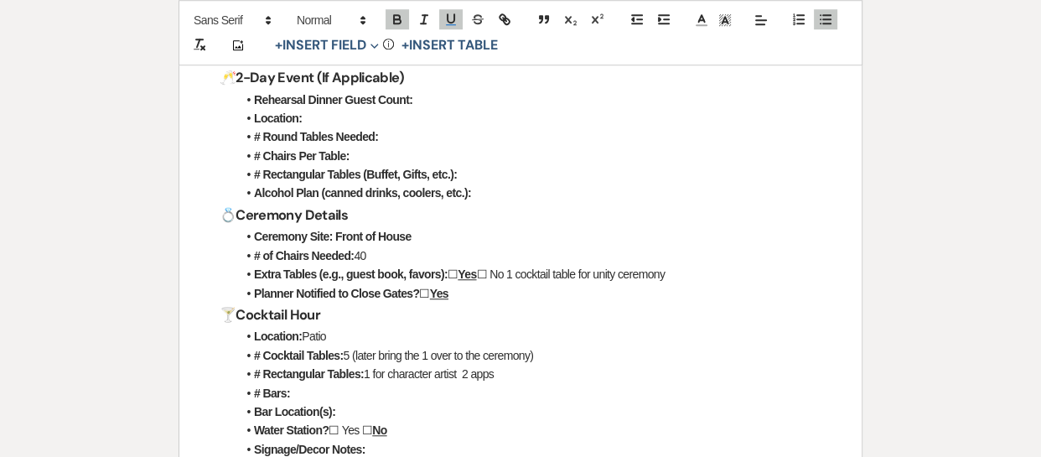
scroll to position [1236, 0]
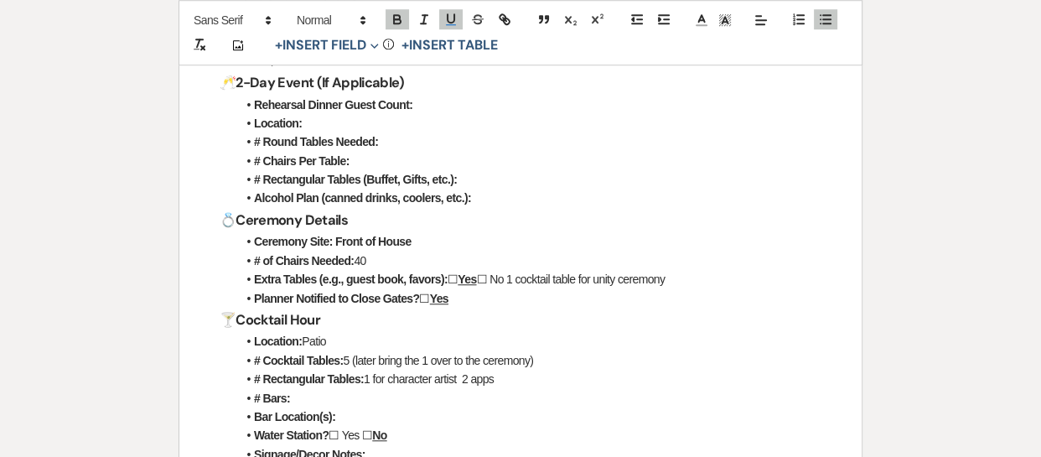
click at [411, 259] on li "# of Chairs Needed: 40" at bounding box center [528, 260] width 585 height 18
click at [466, 262] on li "# of Chairs Needed: 40 (try to make in a cresent moon shape" at bounding box center [528, 260] width 585 height 18
click at [724, 319] on h3 "🍸 Cocktail Hour" at bounding box center [521, 320] width 602 height 24
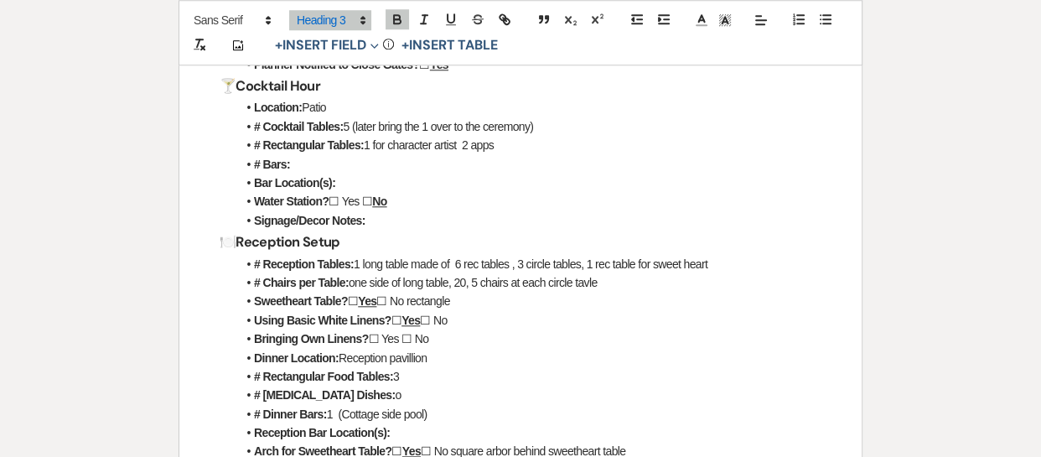
scroll to position [1474, 0]
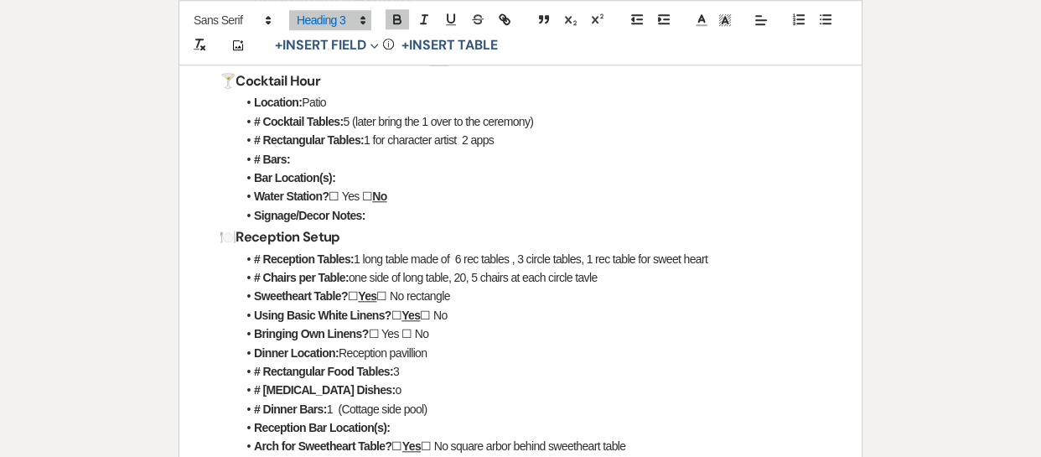
click at [377, 241] on h3 "🍽️ Reception Setup" at bounding box center [521, 237] width 602 height 24
drag, startPoint x: 344, startPoint y: 238, endPoint x: 469, endPoint y: 239, distance: 124.9
click at [469, 239] on h3 "🍽️ Reception Setup Gold chivari chairs" at bounding box center [521, 237] width 602 height 24
click at [704, 17] on icon at bounding box center [701, 20] width 15 height 15
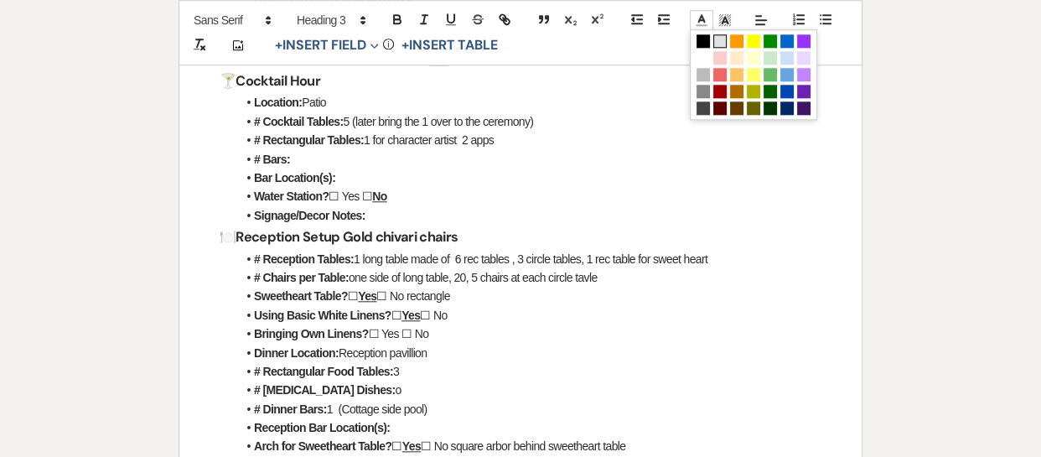
click at [721, 35] on span at bounding box center [719, 40] width 13 height 13
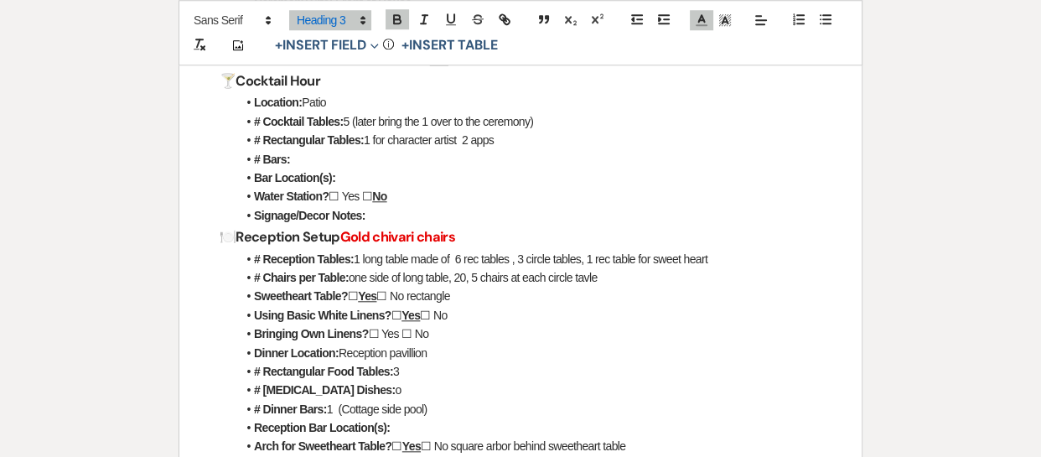
click at [856, 127] on div "🌿 Final Meeting Checklist The Magnolia Mansion 🗓️ Event Overview Couple’s Names…" at bounding box center [520, 42] width 682 height 2452
click at [593, 277] on li "# Chairs per Table: one side of long table, 20, 5 chairs at each circle tavle" at bounding box center [528, 277] width 585 height 18
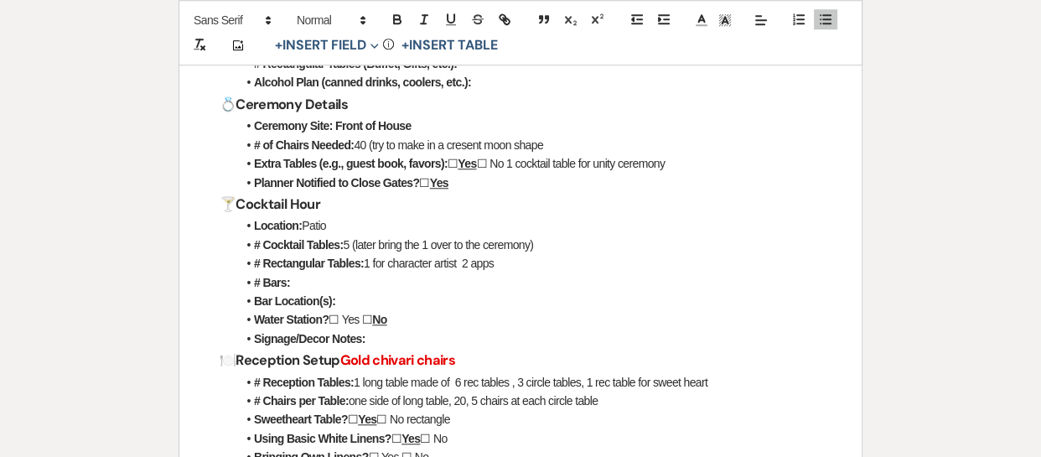
scroll to position [1341, 0]
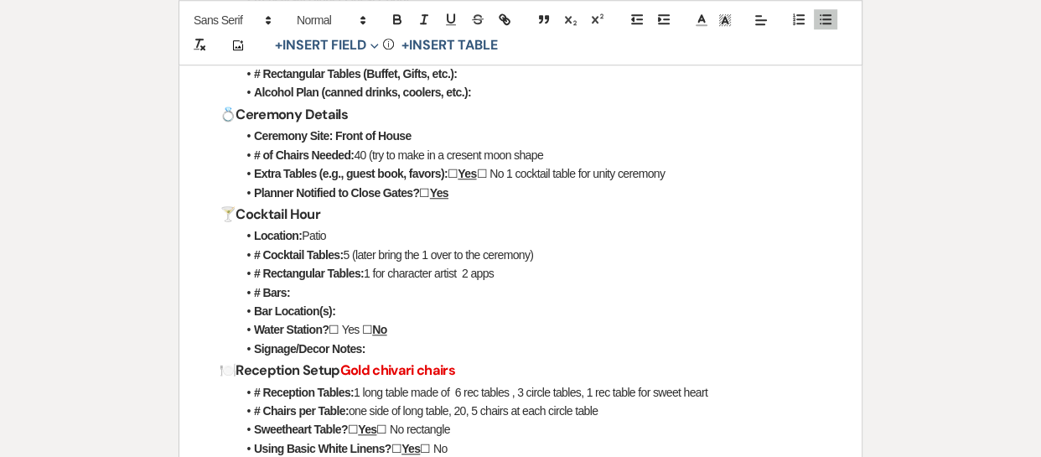
click at [566, 155] on li "# of Chairs Needed: 40 (try to make in a cresent moon shape" at bounding box center [528, 155] width 585 height 18
click at [490, 203] on h3 "🍸 Cocktail Hour" at bounding box center [521, 214] width 602 height 24
click at [475, 196] on li "Planner Notified to Close Gates? ☐ Yes" at bounding box center [528, 193] width 585 height 18
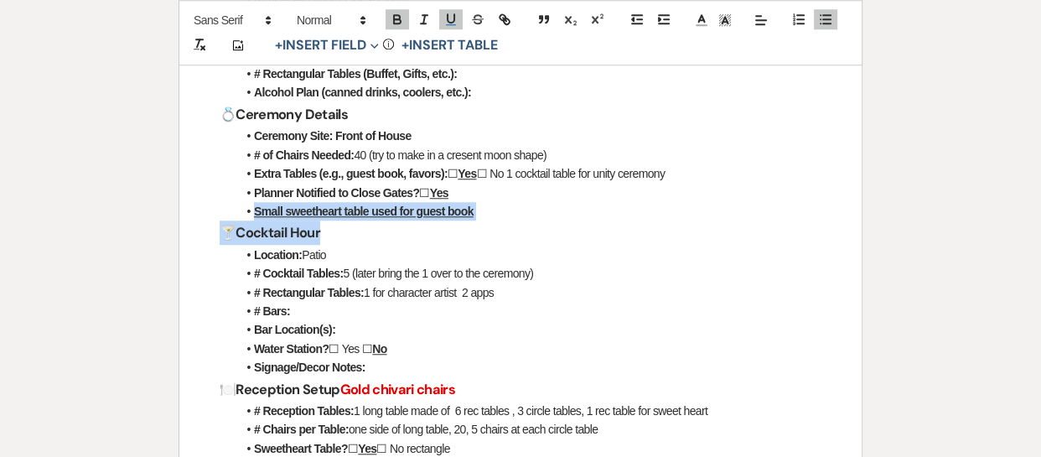
drag, startPoint x: 479, startPoint y: 220, endPoint x: 255, endPoint y: 214, distance: 224.7
click at [255, 214] on div "🌿 Final Meeting Checklist The Magnolia Mansion 🗓️ Event Overview Couple’s Names…" at bounding box center [520, 185] width 682 height 2470
click at [350, 246] on li "Location: Patio" at bounding box center [528, 255] width 585 height 18
drag, startPoint x: 487, startPoint y: 212, endPoint x: 253, endPoint y: 210, distance: 233.9
click at [253, 210] on li "Small sweetheart table used for guest book" at bounding box center [528, 211] width 585 height 18
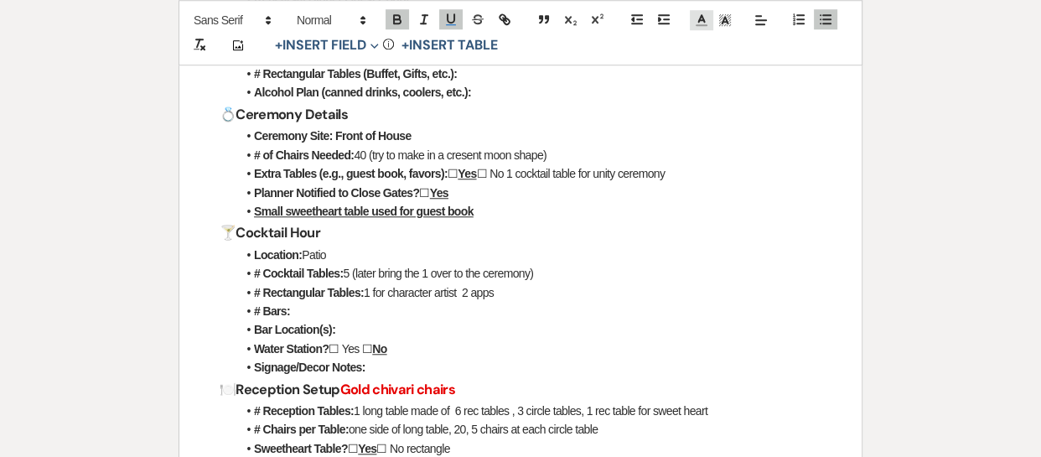
click at [704, 18] on icon at bounding box center [701, 20] width 15 height 15
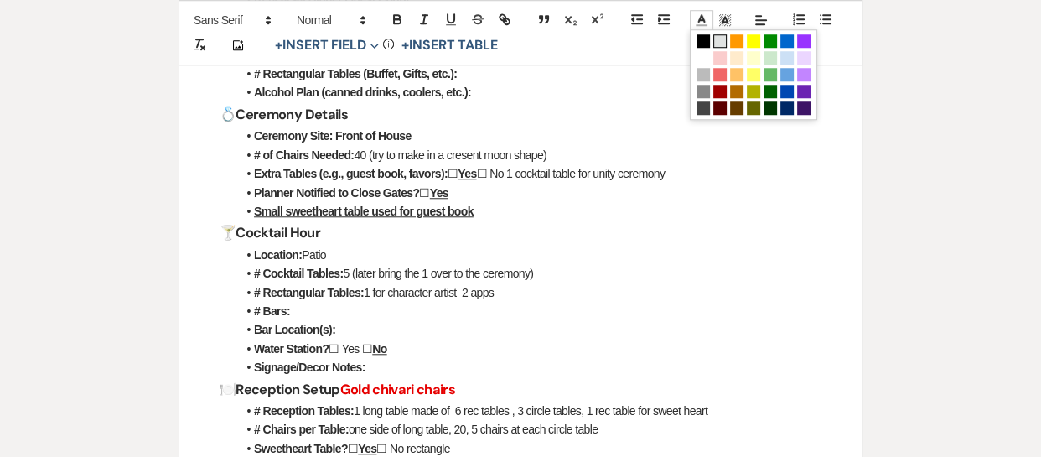
click at [720, 44] on span at bounding box center [719, 40] width 13 height 13
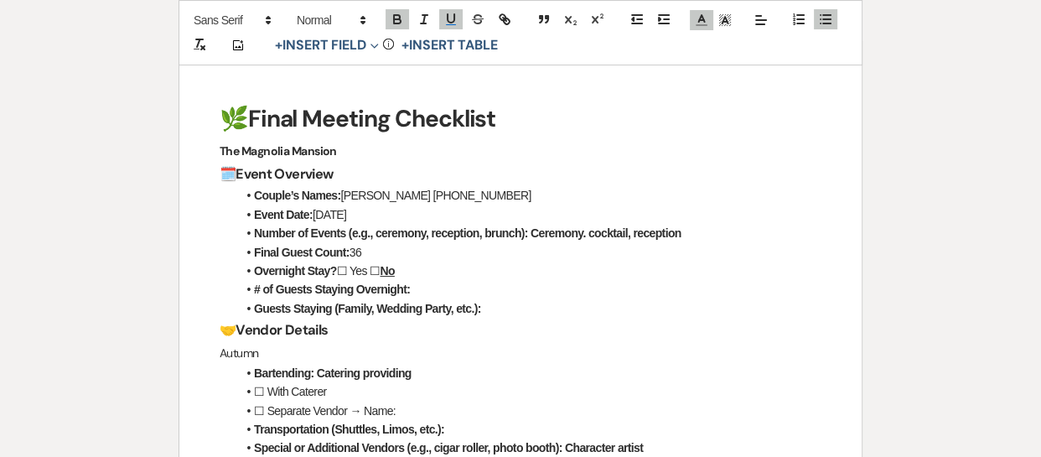
scroll to position [0, 0]
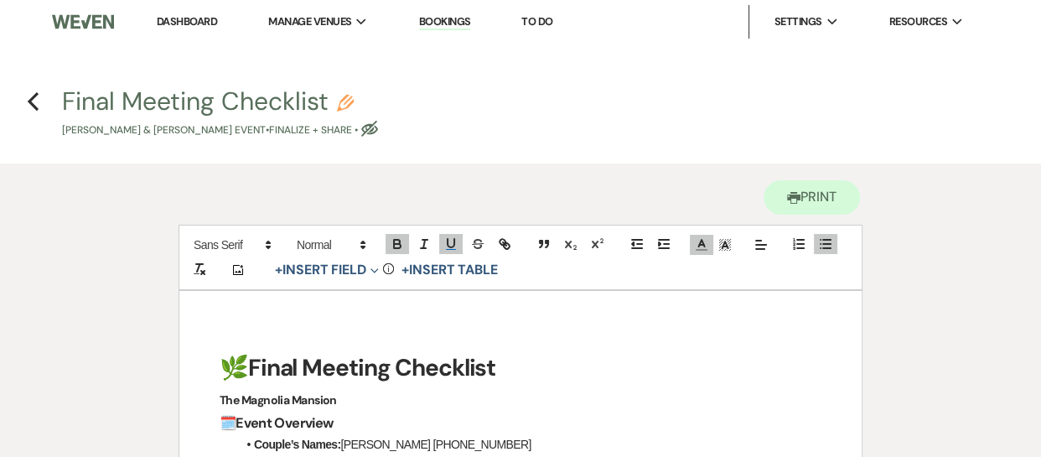
click at [386, 397] on p "The Magnolia Mansion" at bounding box center [521, 400] width 602 height 21
